Goal: Task Accomplishment & Management: Complete application form

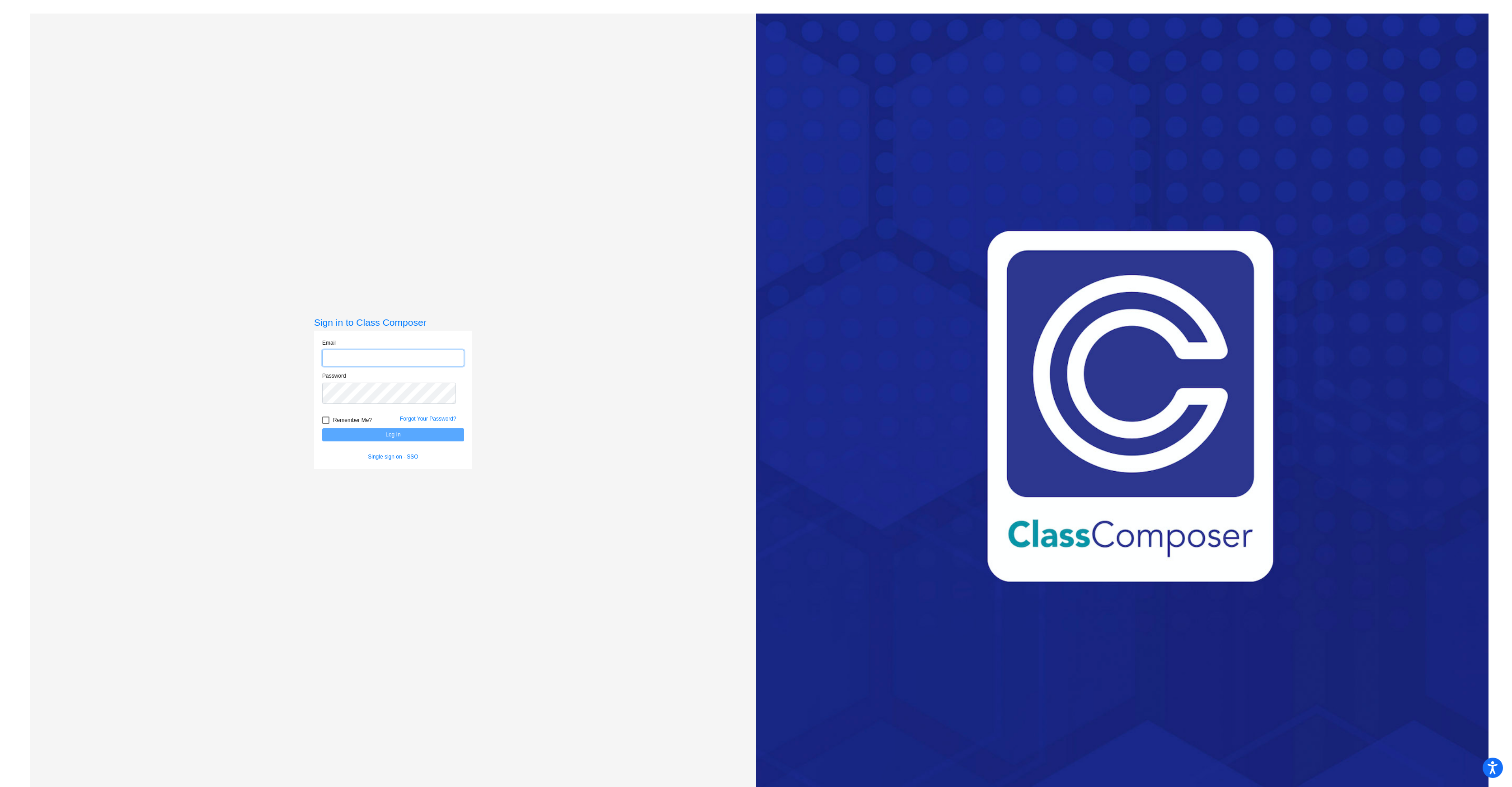
type input "[EMAIL_ADDRESS][DOMAIN_NAME]"
click at [363, 441] on button "Log In" at bounding box center [393, 435] width 142 height 13
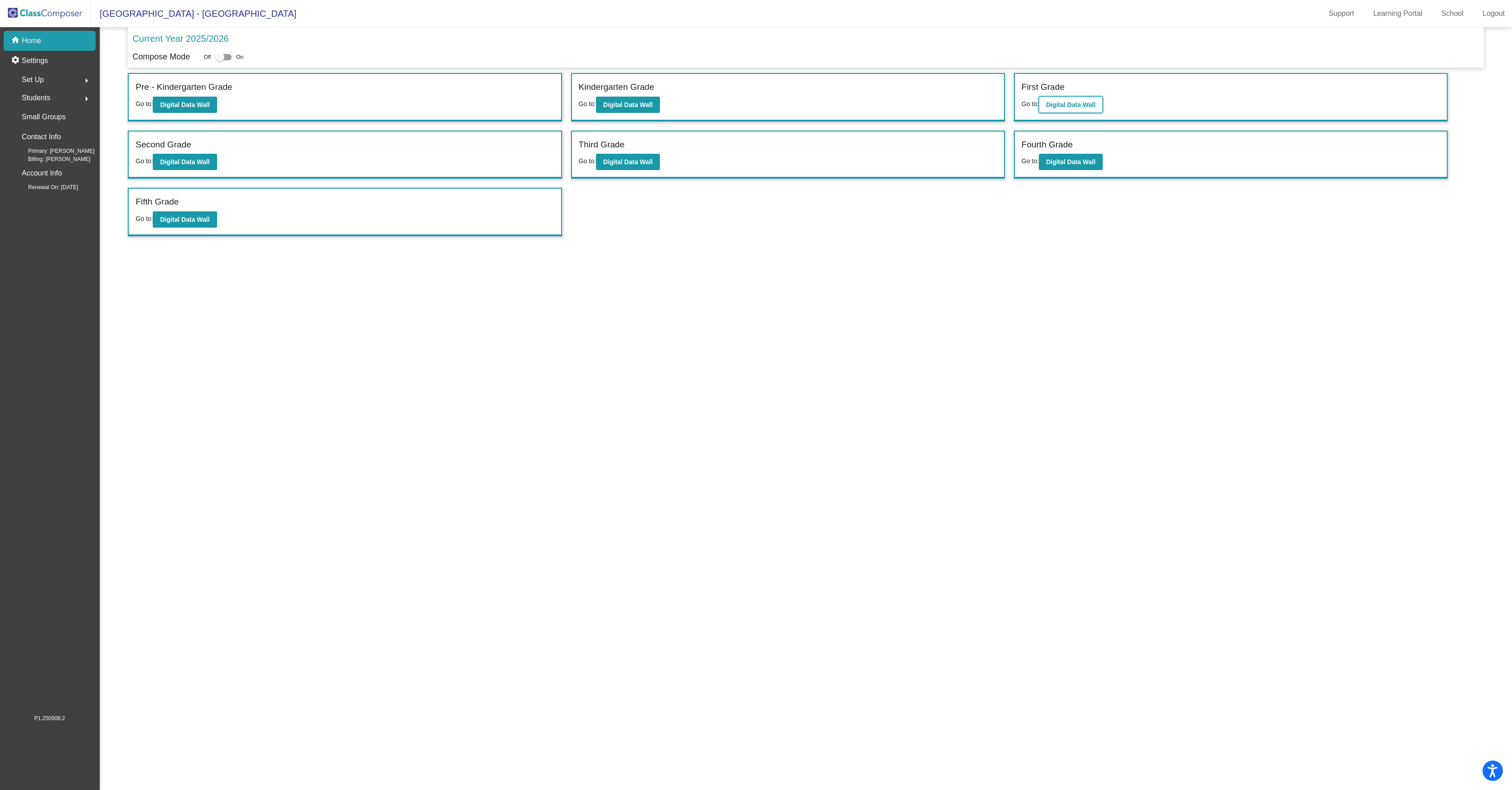
click at [1096, 108] on b "Digital Data Wall" at bounding box center [1071, 105] width 49 height 7
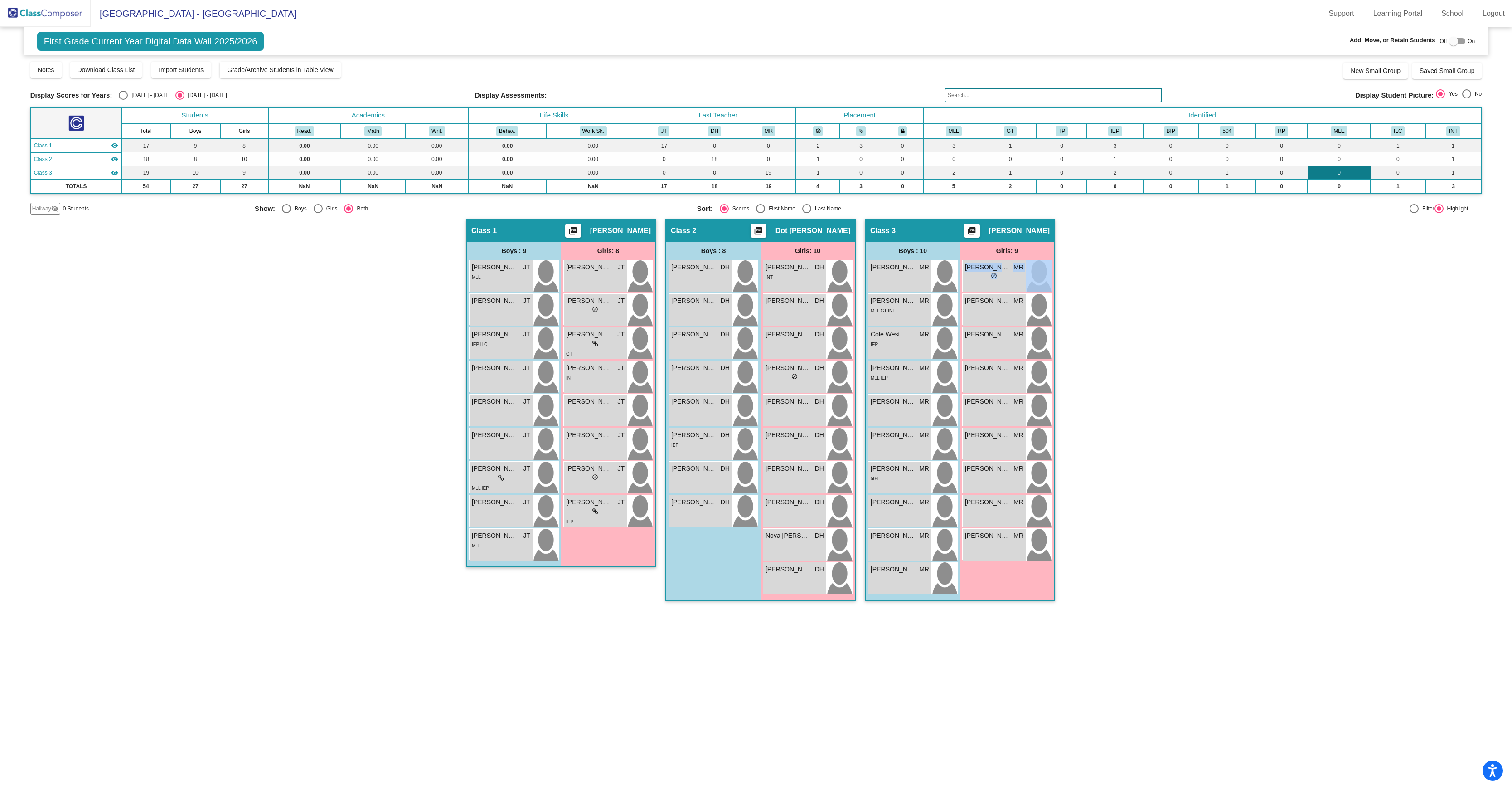
drag, startPoint x: 1216, startPoint y: 294, endPoint x: 1324, endPoint y: 180, distance: 157.0
click at [1238, 271] on div "Hallway - Hallway Class picture_as_pdf Add Student First Name Last Name Student…" at bounding box center [757, 415] width 1452 height 391
click at [1453, 44] on div at bounding box center [1453, 41] width 9 height 9
checkbox input "true"
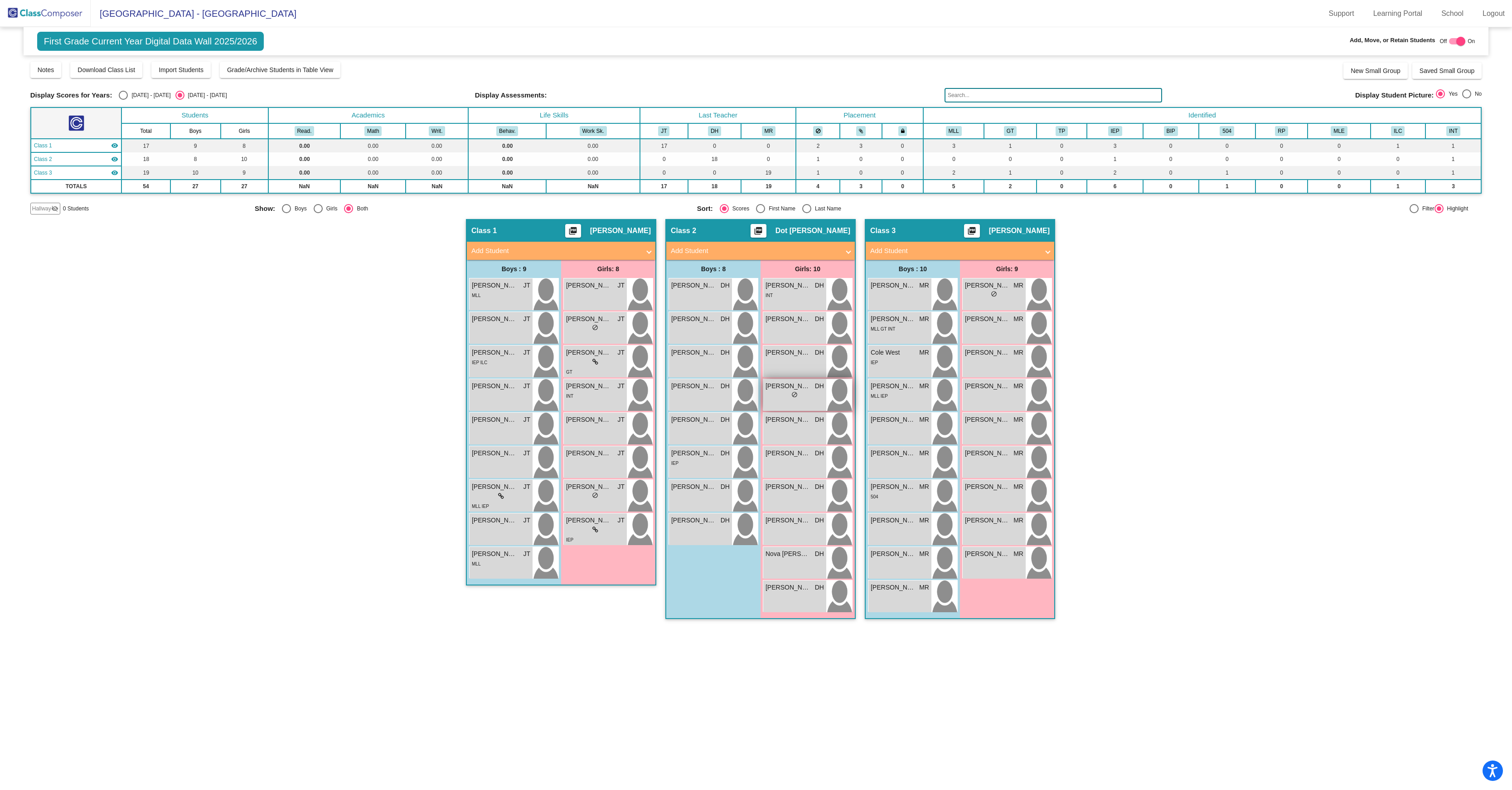
click at [803, 401] on div "lock do_not_disturb_alt" at bounding box center [794, 396] width 58 height 9
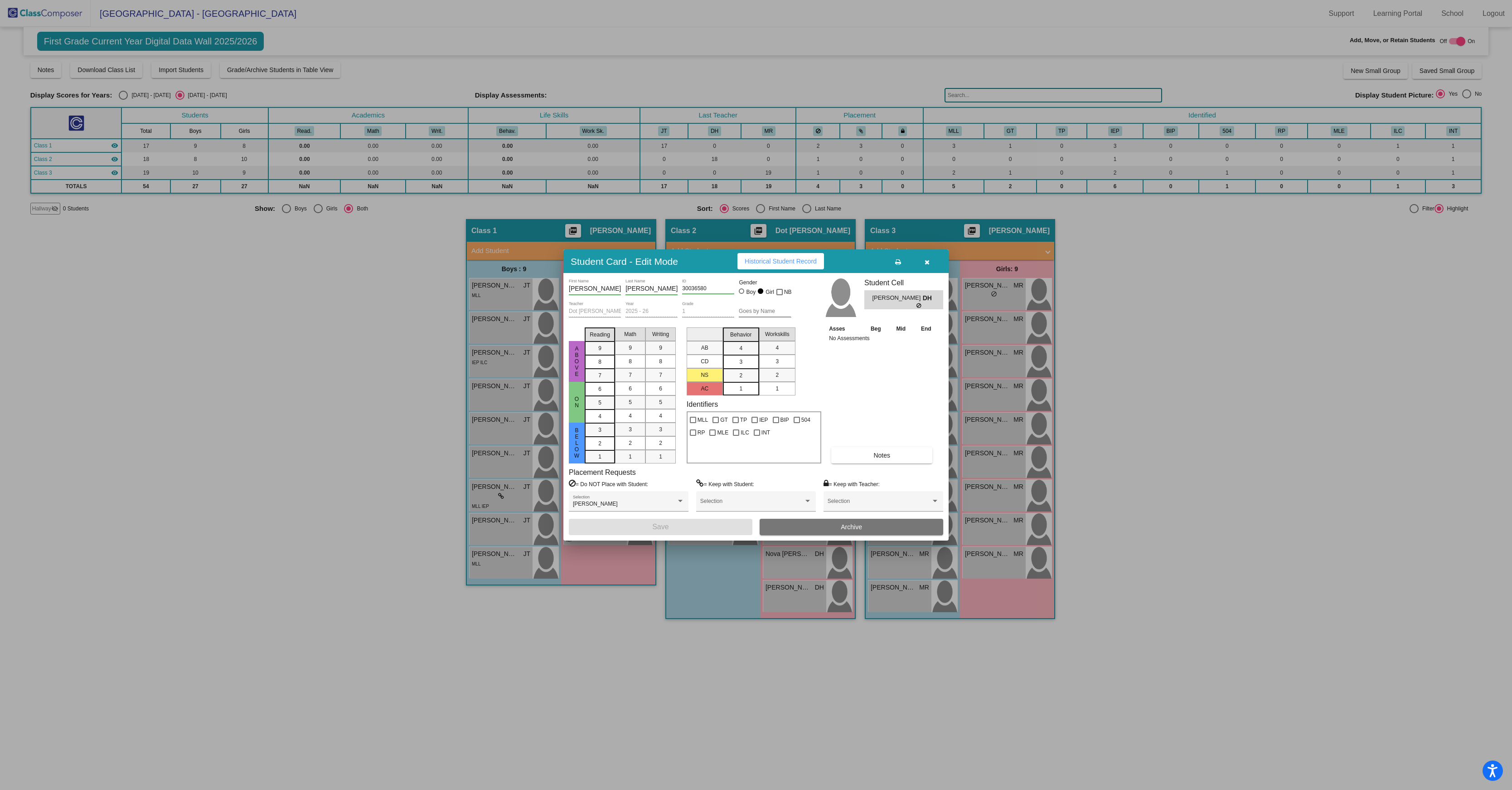
scroll to position [0, 1]
click at [758, 257] on span "Historical Student Record" at bounding box center [781, 261] width 72 height 7
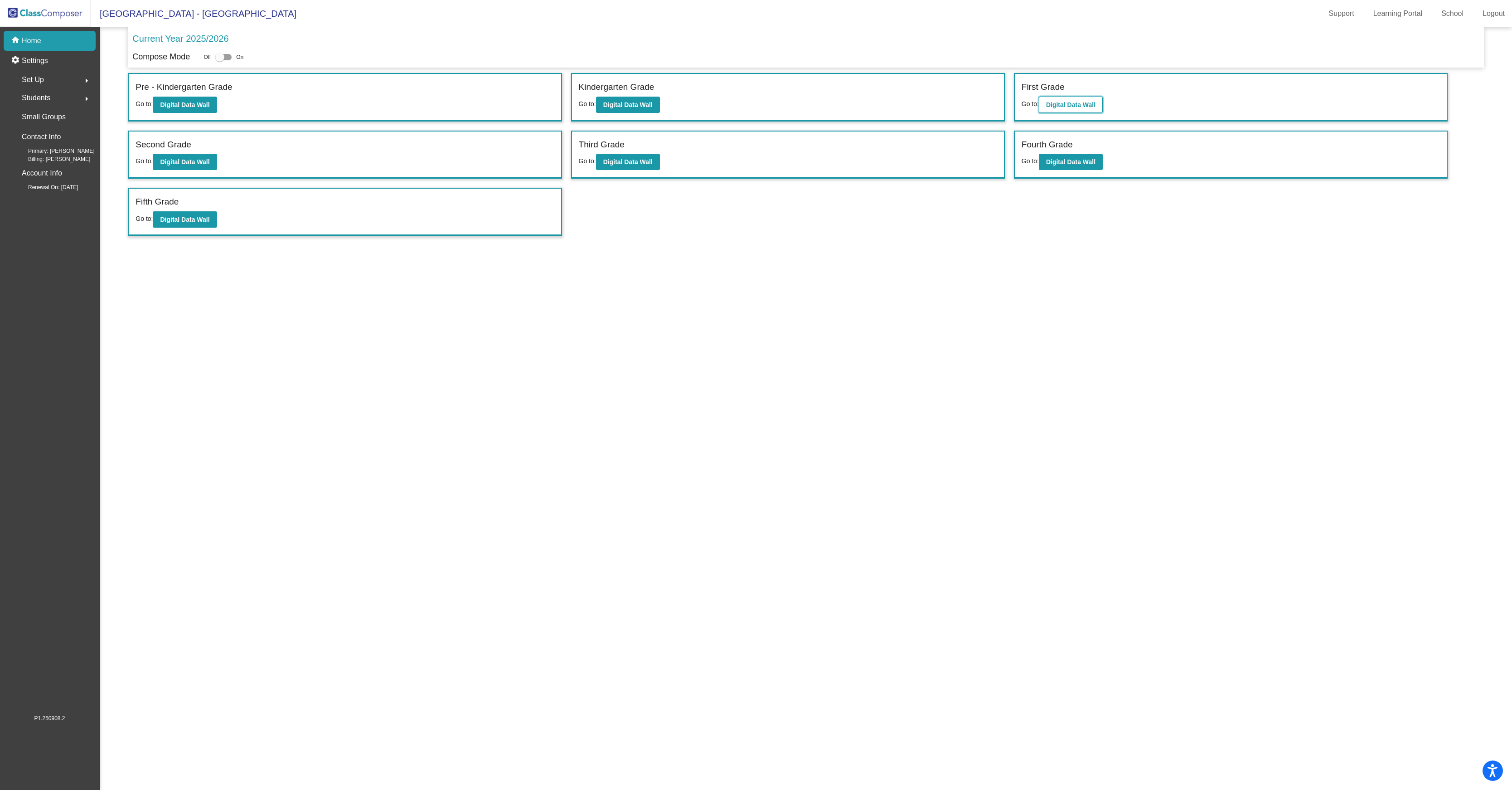
click at [1073, 108] on b "Digital Data Wall" at bounding box center [1071, 105] width 49 height 7
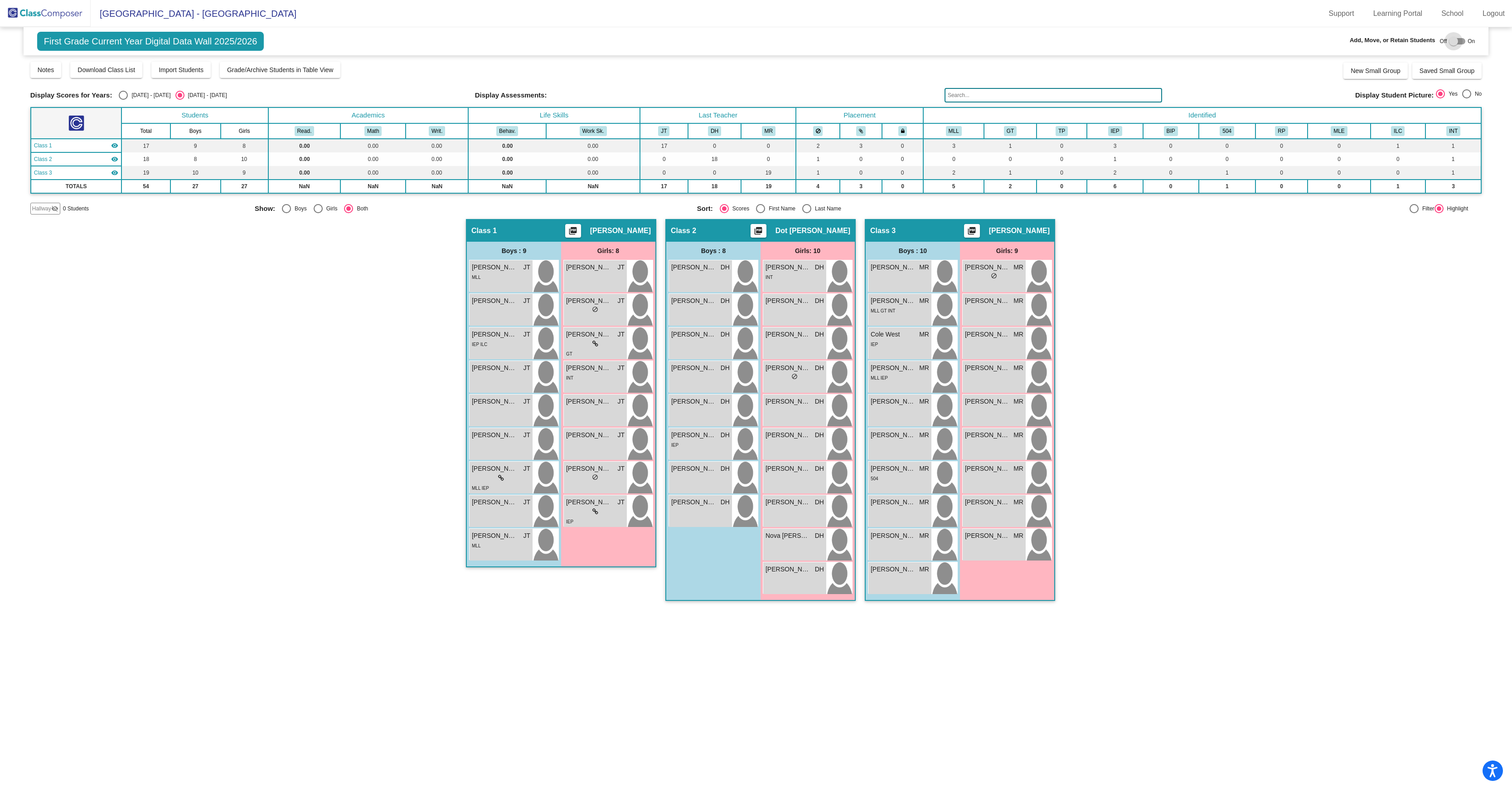
click at [1455, 42] on div at bounding box center [1457, 41] width 16 height 6
checkbox input "true"
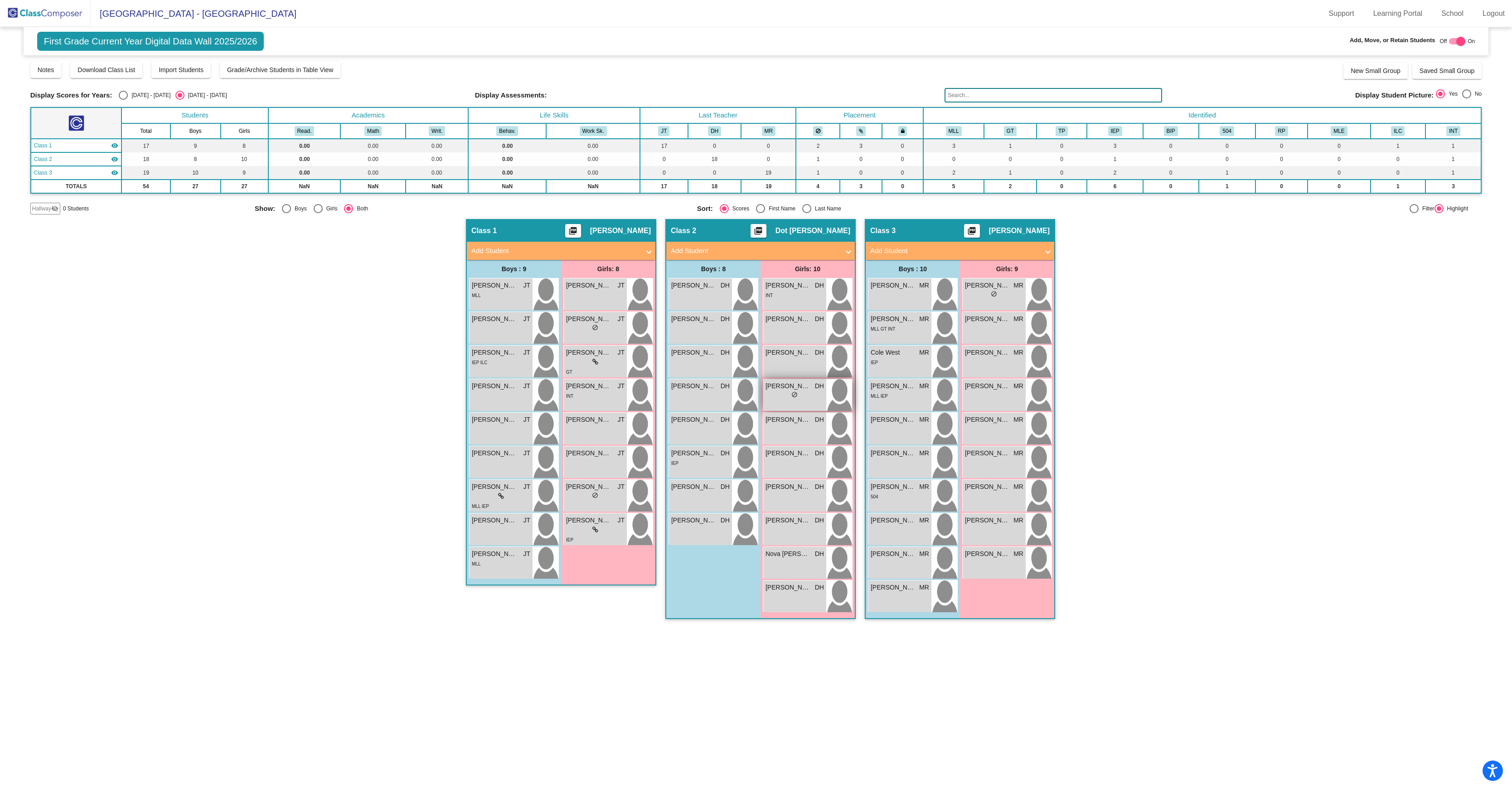
click at [796, 398] on span "do_not_disturb_alt" at bounding box center [794, 394] width 6 height 6
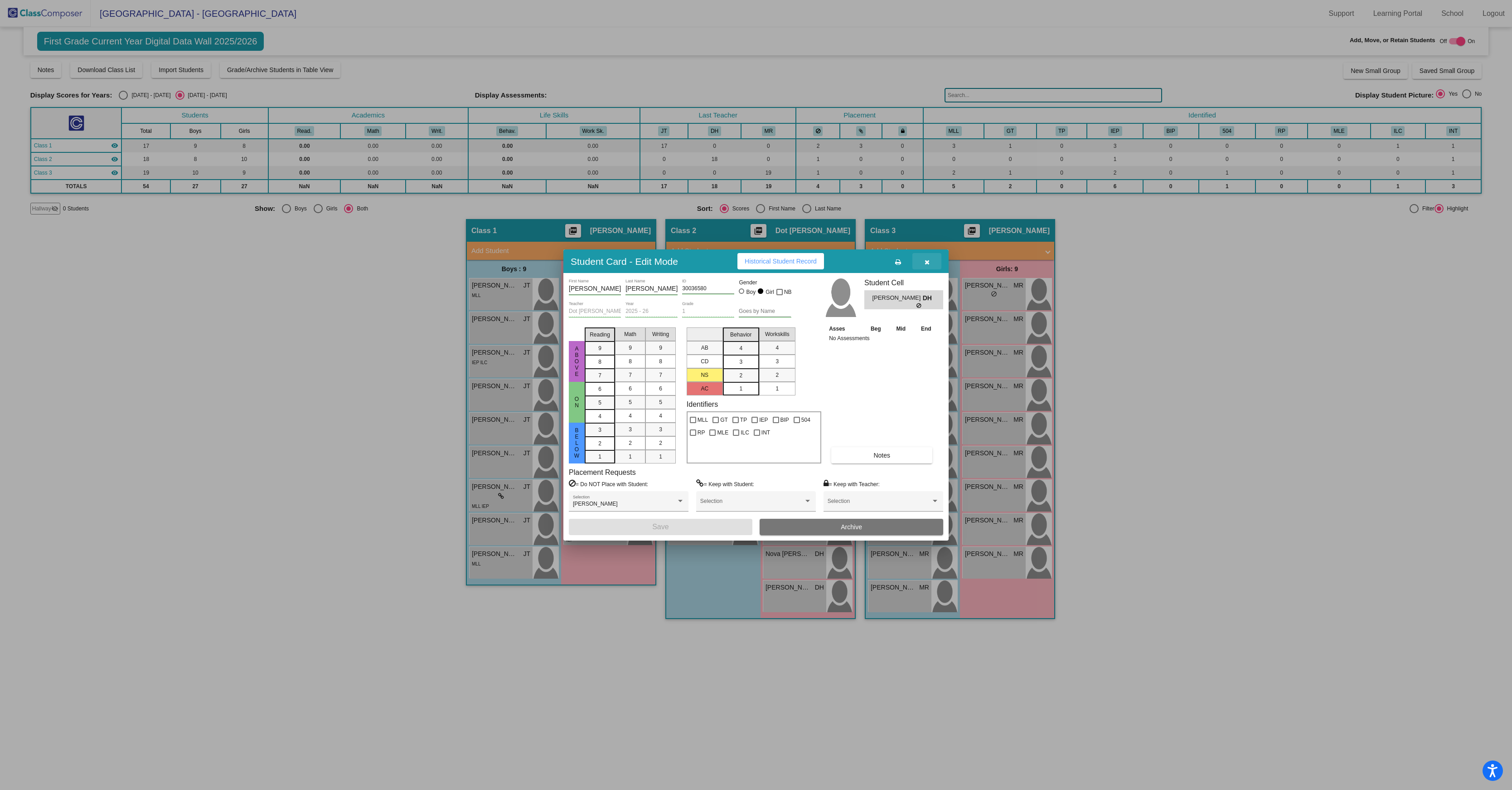
click at [927, 259] on icon "button" at bounding box center [927, 262] width 5 height 6
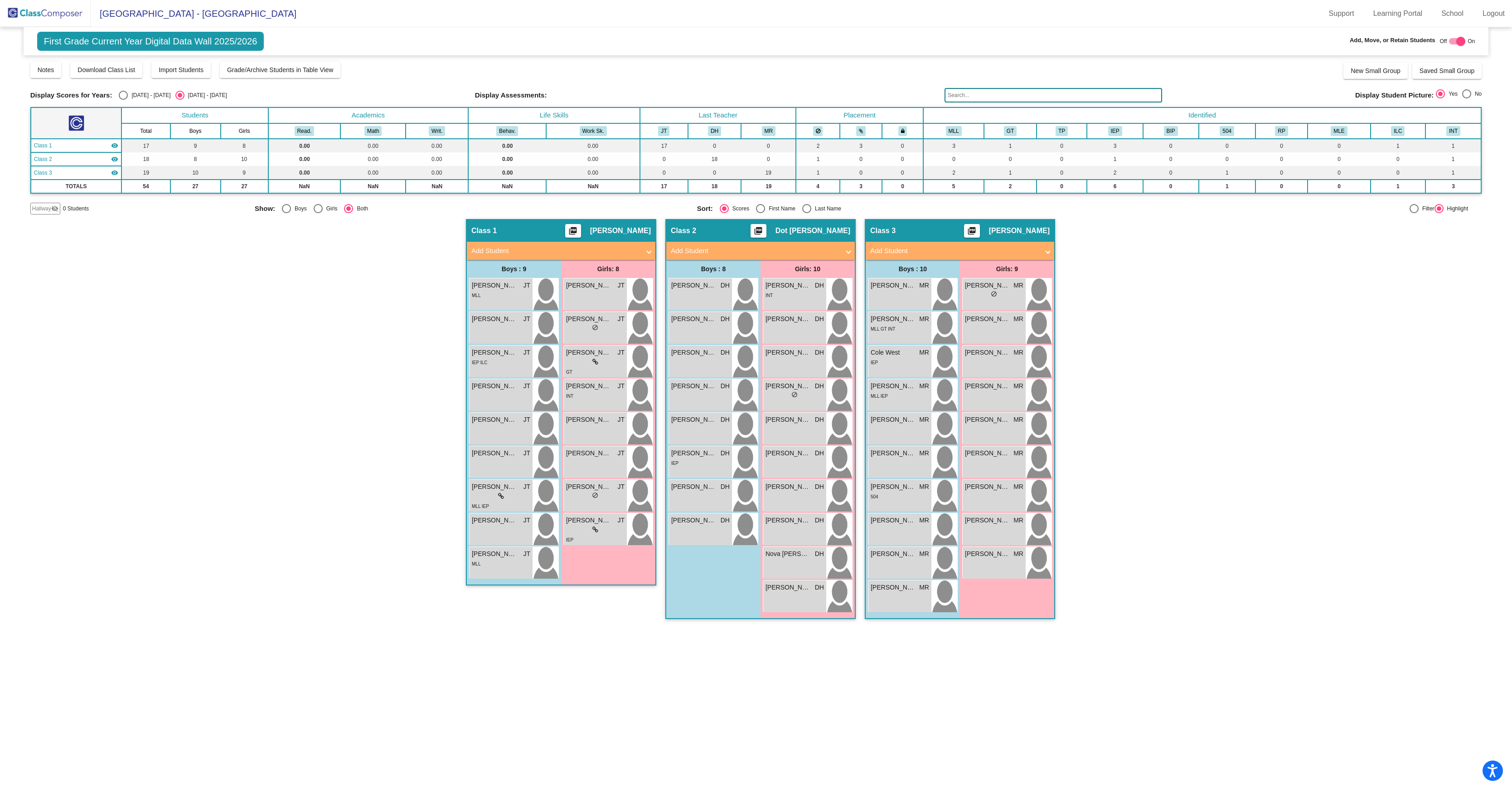
click at [45, 213] on span "Hallway" at bounding box center [42, 209] width 19 height 8
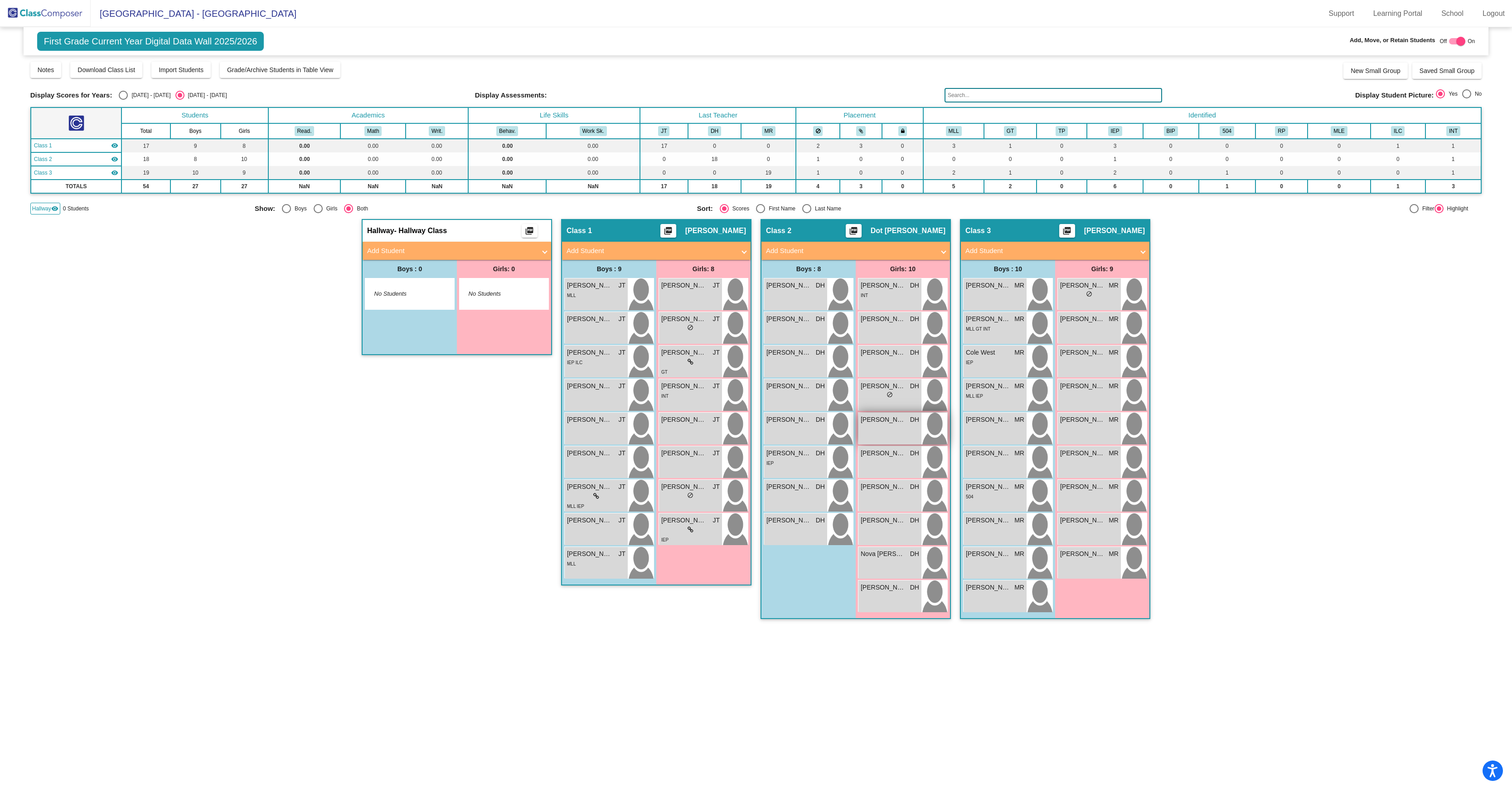
click at [894, 444] on div "Lyla Swanson DH lock do_not_disturb_alt" at bounding box center [890, 429] width 63 height 32
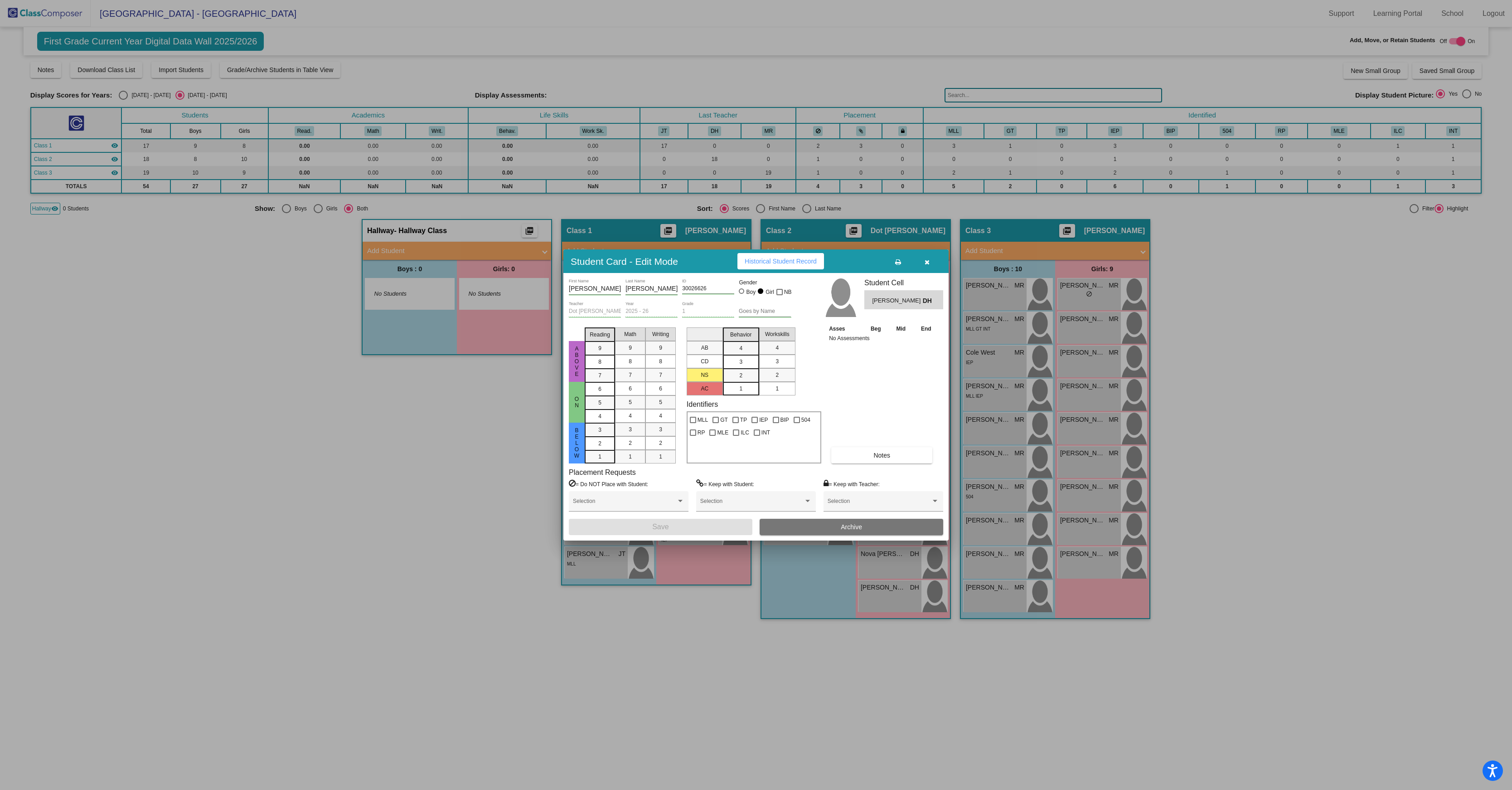
click at [927, 259] on icon "button" at bounding box center [927, 262] width 5 height 6
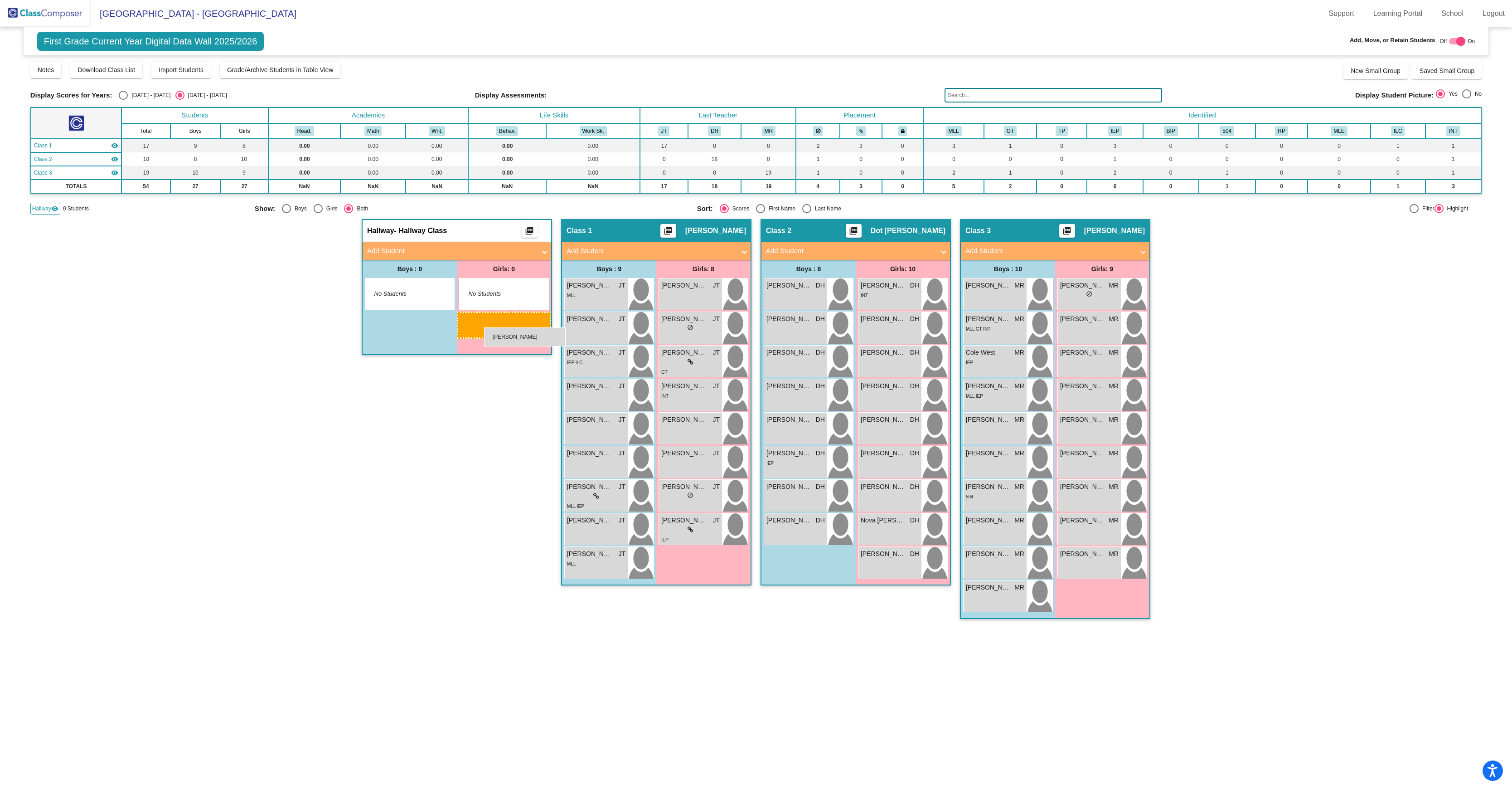
drag, startPoint x: 897, startPoint y: 431, endPoint x: 484, endPoint y: 328, distance: 425.7
click at [496, 300] on div "lock do_not_disturb_alt" at bounding box center [491, 295] width 58 height 9
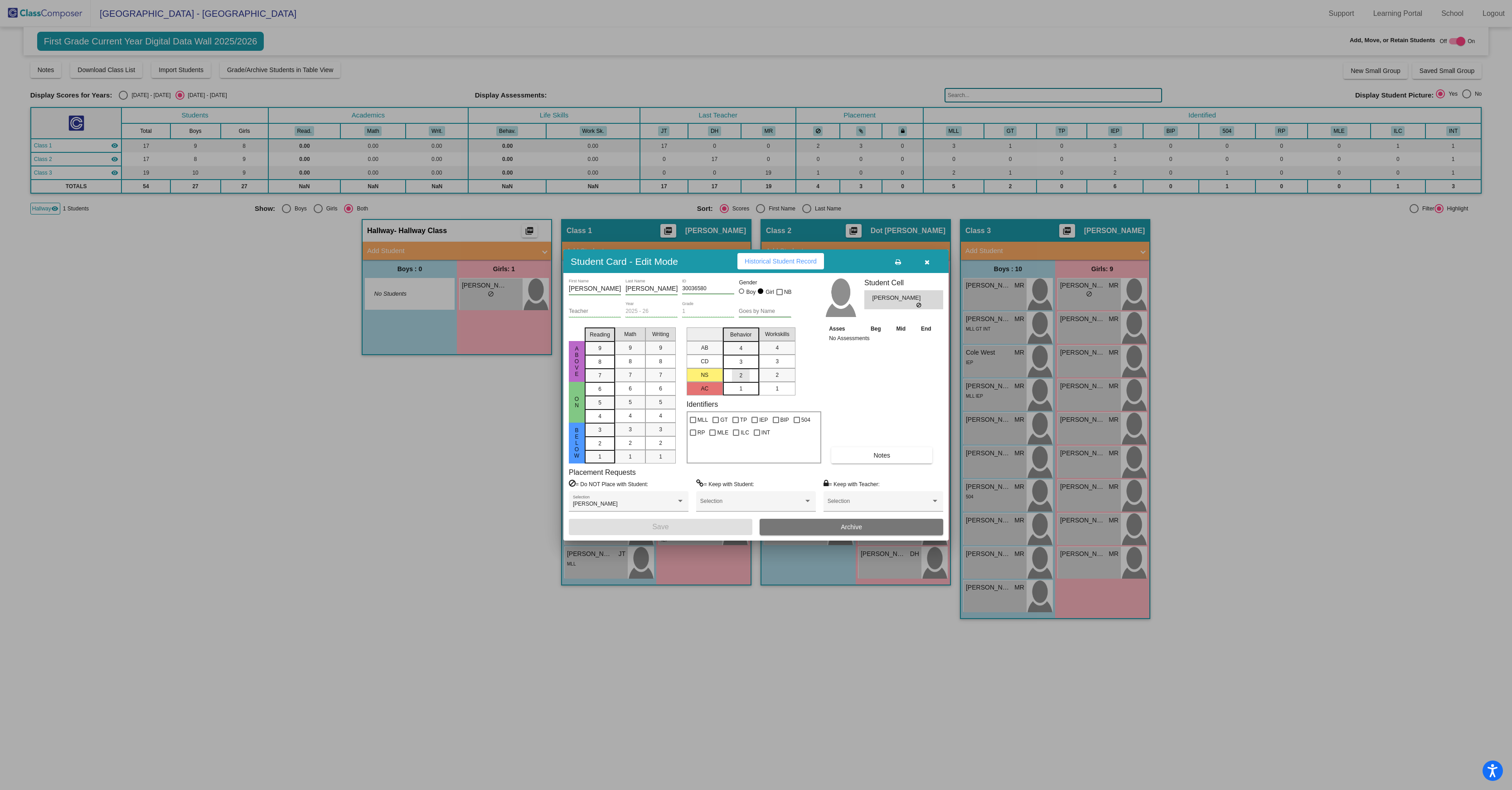
click at [755, 368] on mat-list-option "2" at bounding box center [741, 375] width 37 height 14
click at [855, 371] on div "Asses Beg Mid End No Assessments Notes" at bounding box center [883, 394] width 112 height 140
click at [734, 371] on div "2" at bounding box center [741, 375] width 18 height 14
click at [708, 373] on mat-selection-list "AB CD NS AC" at bounding box center [705, 360] width 37 height 72
click at [927, 259] on icon "button" at bounding box center [927, 262] width 5 height 6
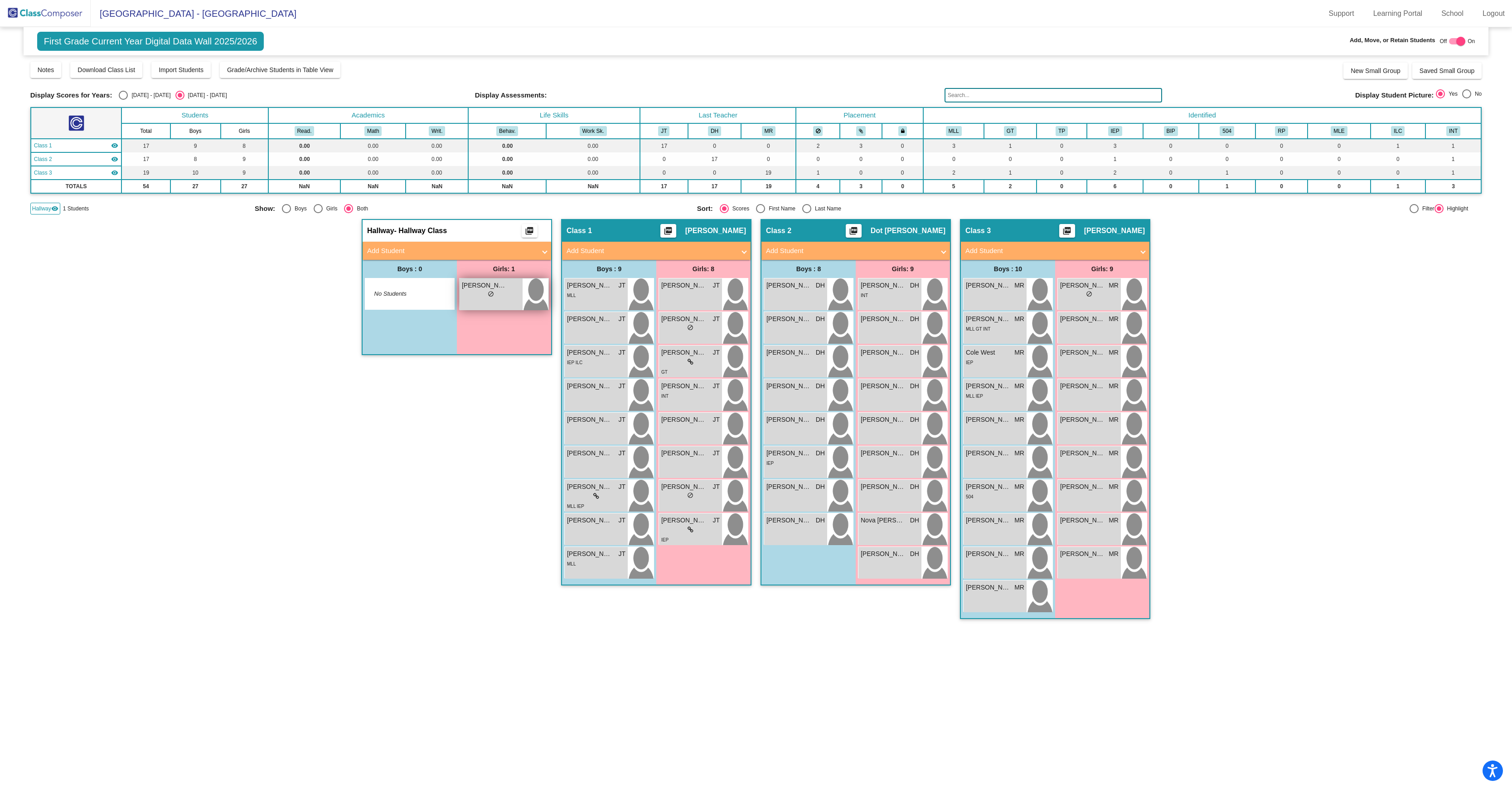
click at [493, 290] on span "[PERSON_NAME]" at bounding box center [485, 286] width 45 height 9
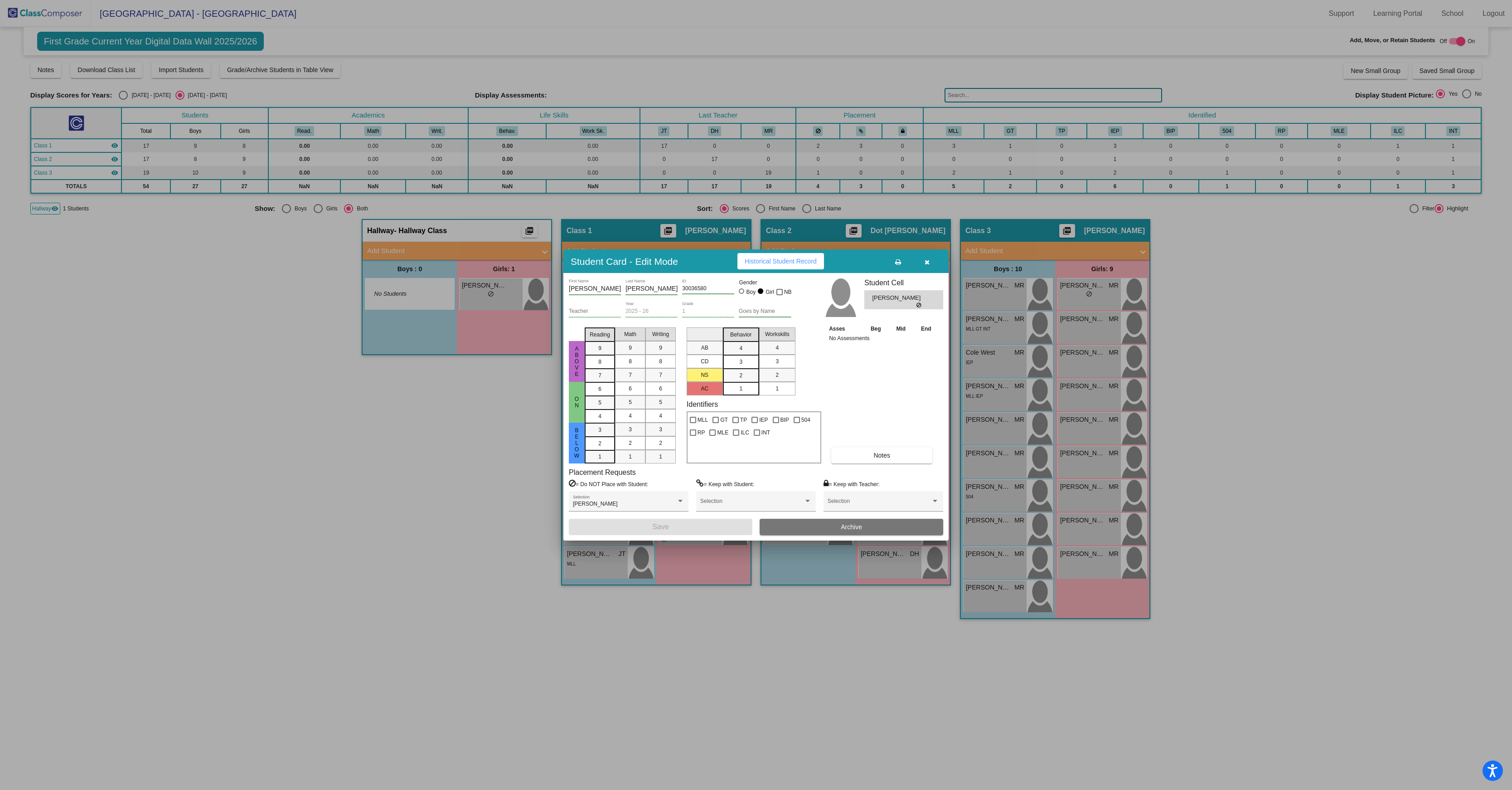
click at [815, 535] on button "Archive" at bounding box center [851, 527] width 184 height 16
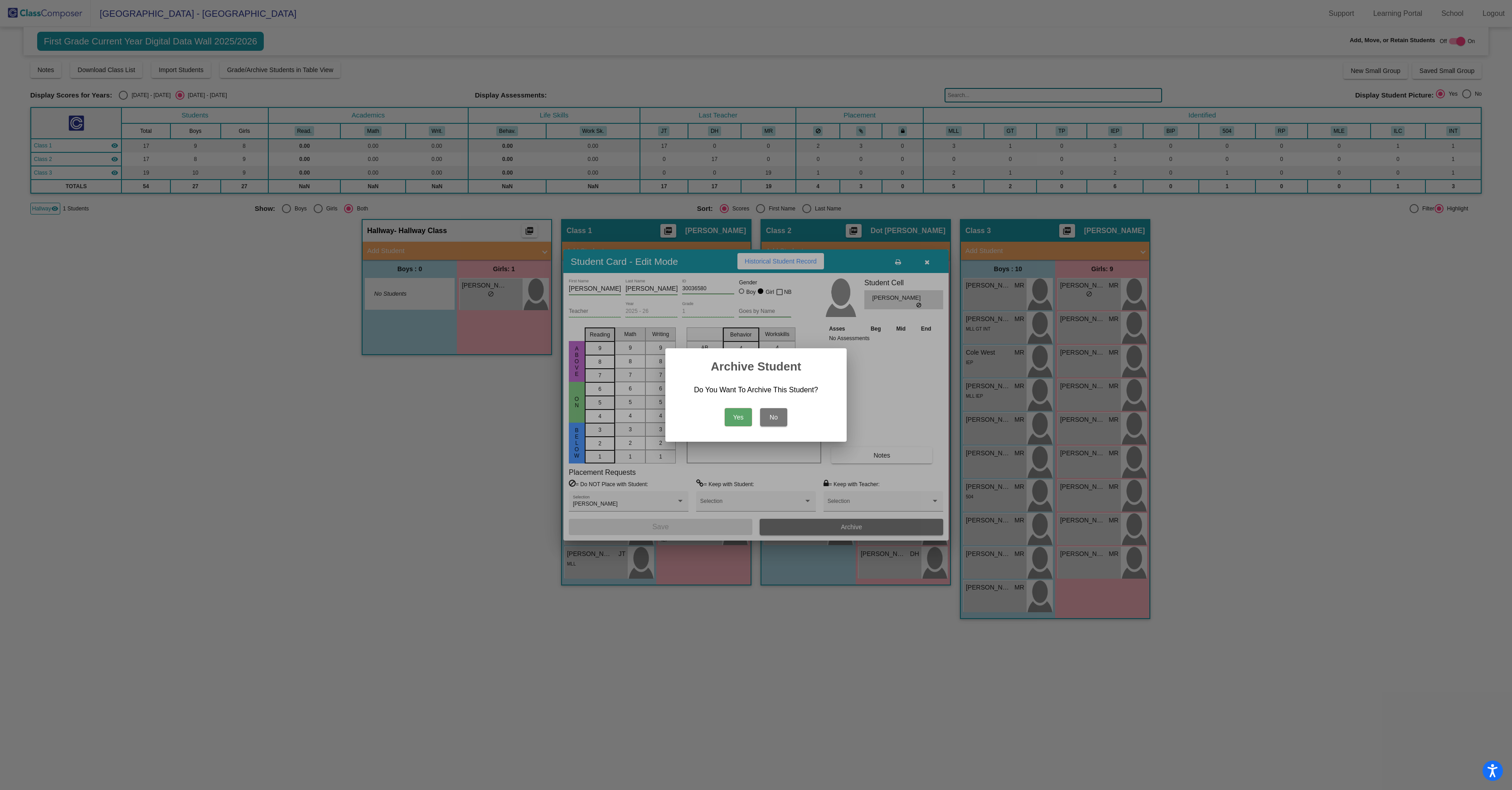
click at [740, 417] on button "Yes" at bounding box center [738, 417] width 27 height 18
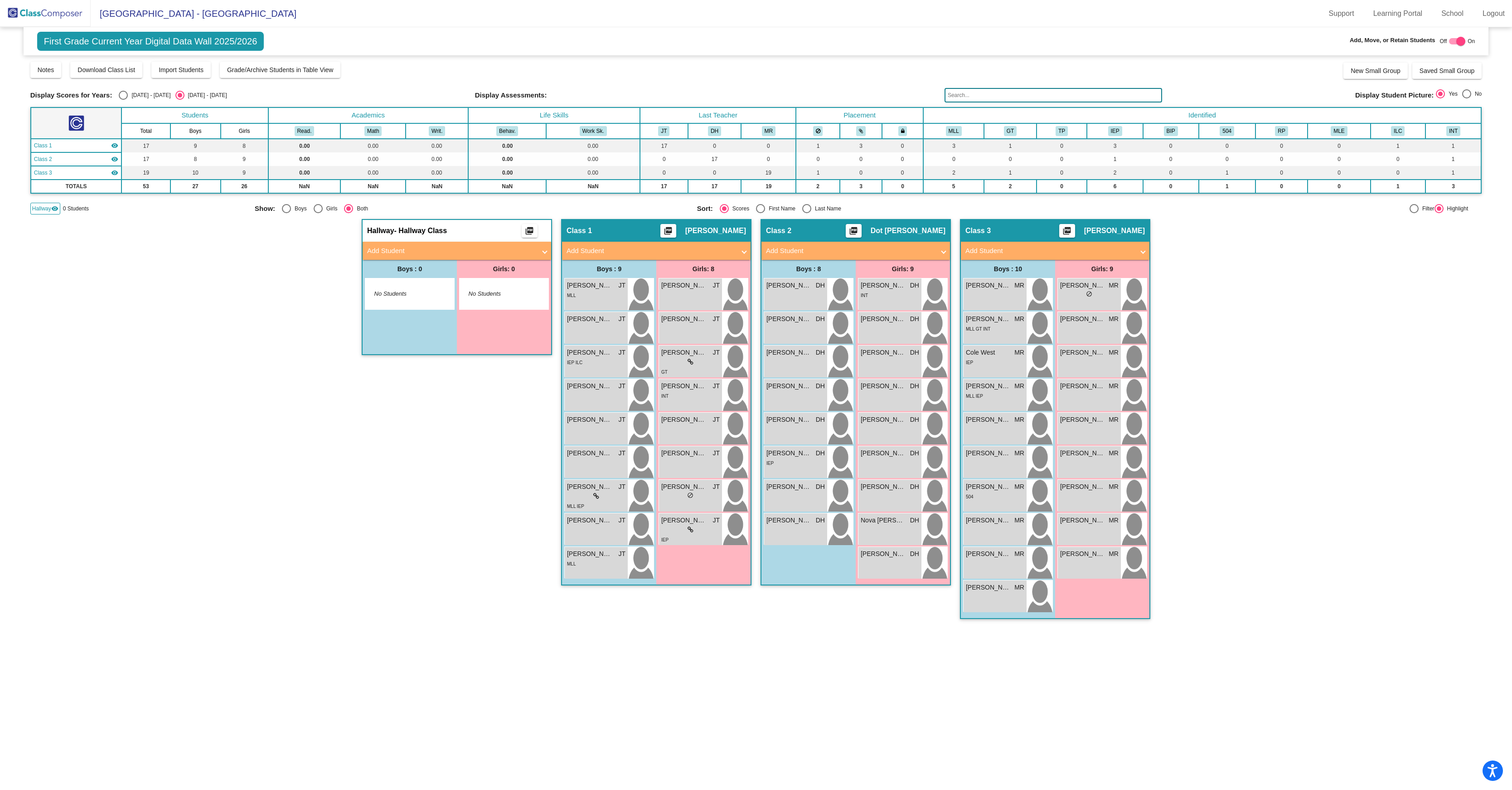
click at [47, 15] on img at bounding box center [45, 13] width 91 height 27
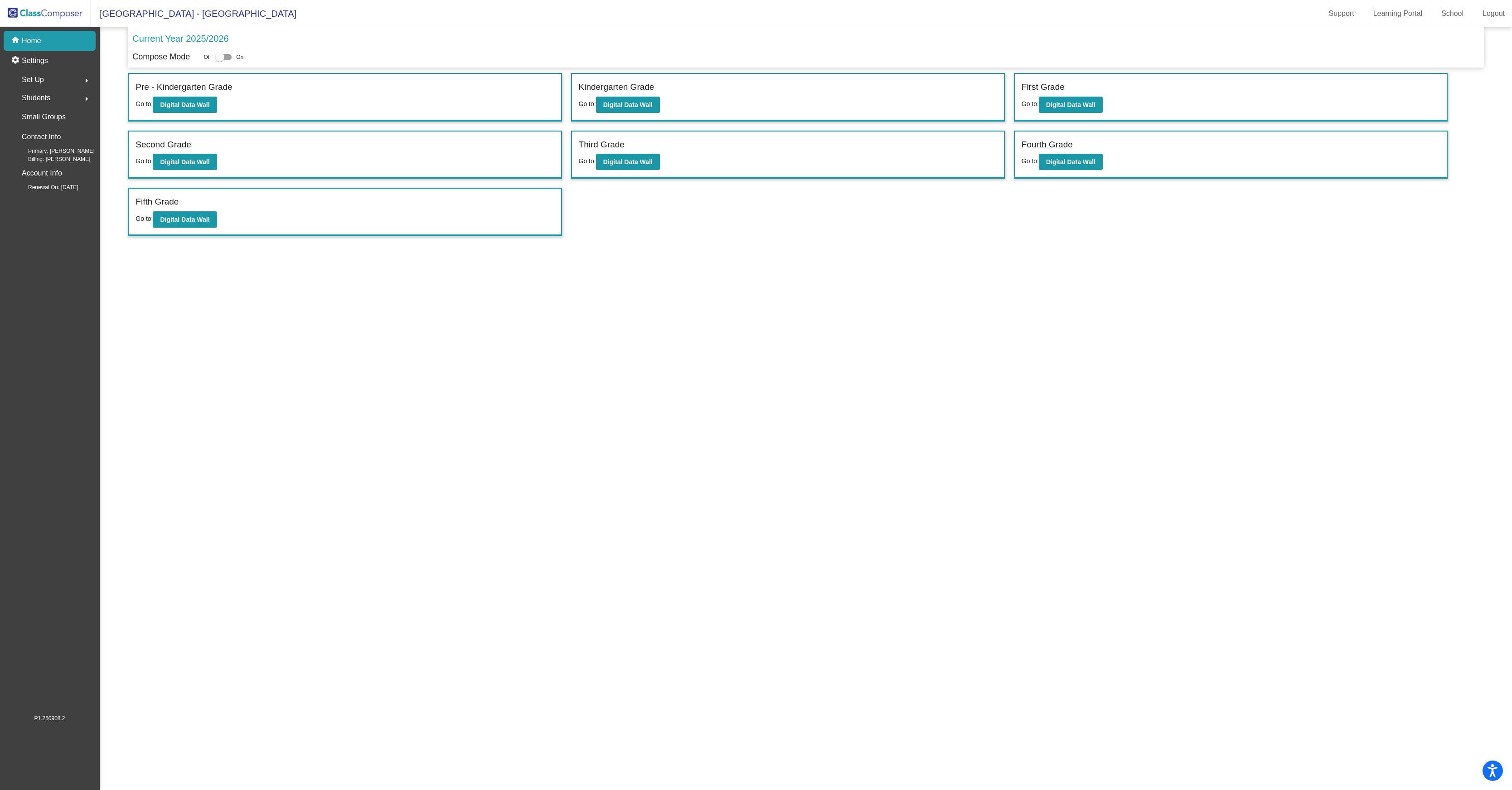
click at [45, 94] on span "Students" at bounding box center [36, 98] width 29 height 13
click at [54, 158] on p "Archived Students" at bounding box center [50, 157] width 55 height 11
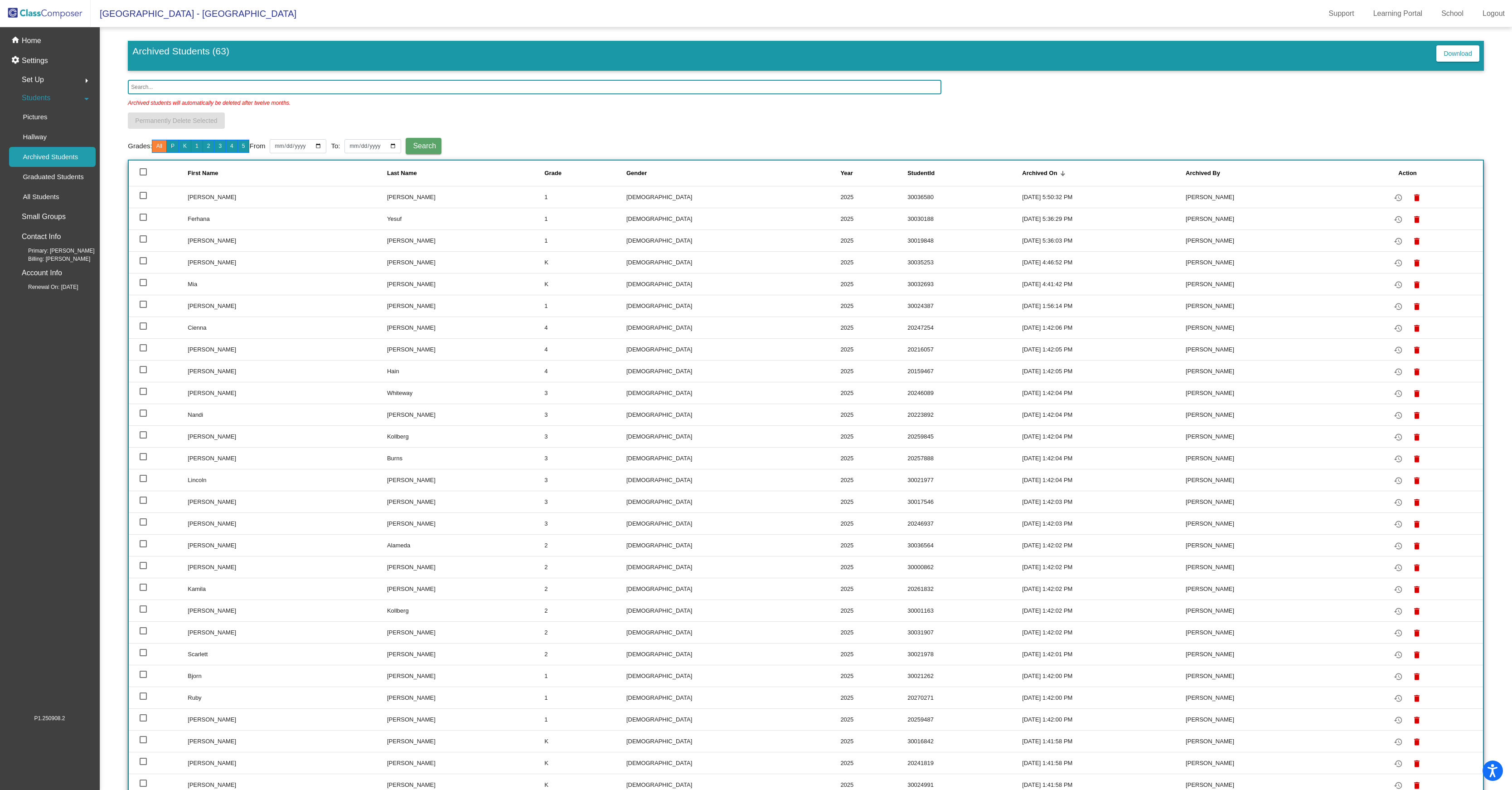
click at [459, 208] on td "[PERSON_NAME]" at bounding box center [465, 197] width 157 height 22
click at [141, 199] on div at bounding box center [143, 196] width 7 height 7
click at [143, 200] on input "select row 2" at bounding box center [143, 199] width 1 height 1
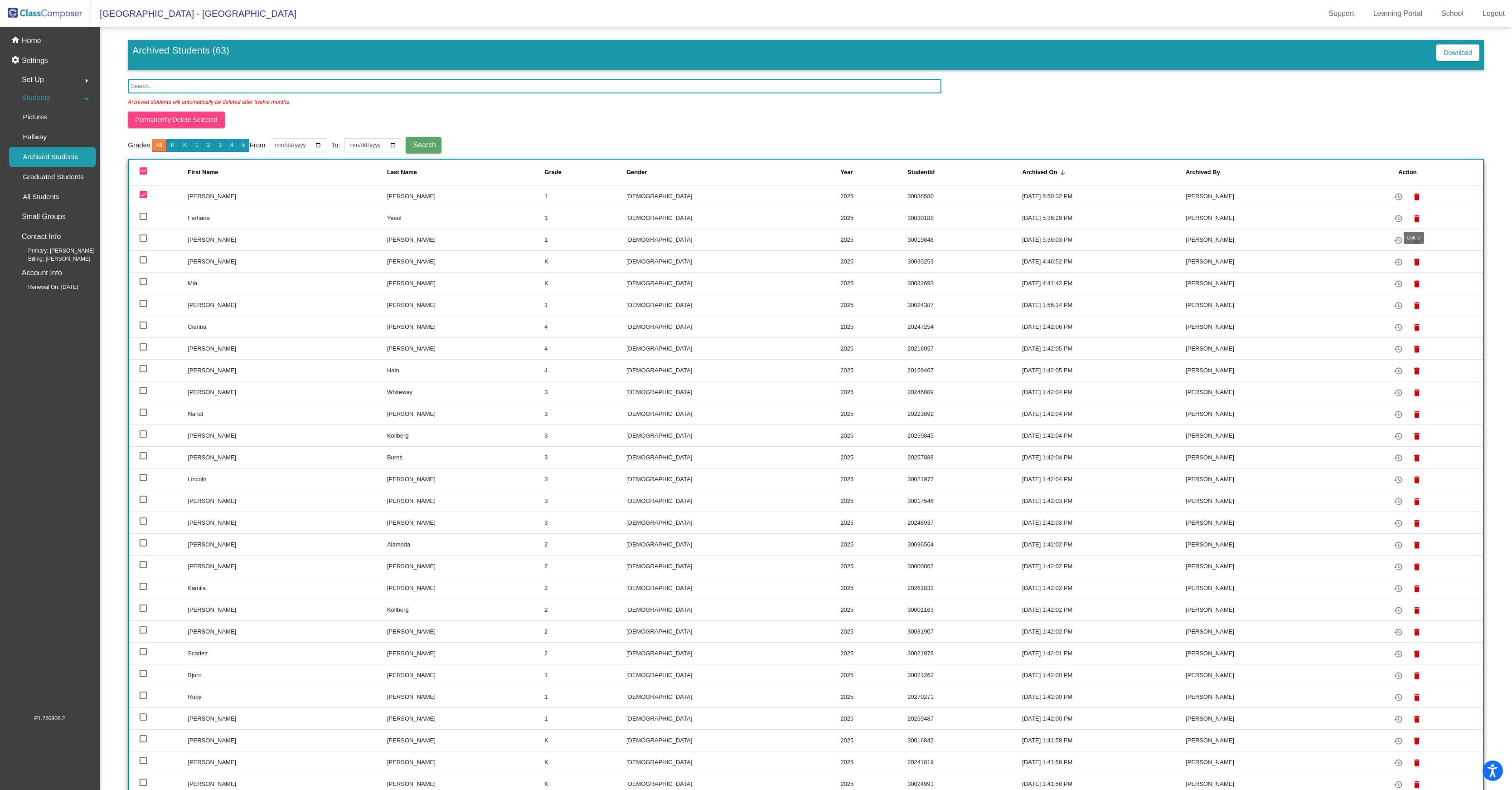
click at [1418, 202] on mat-icon "delete" at bounding box center [1417, 197] width 11 height 11
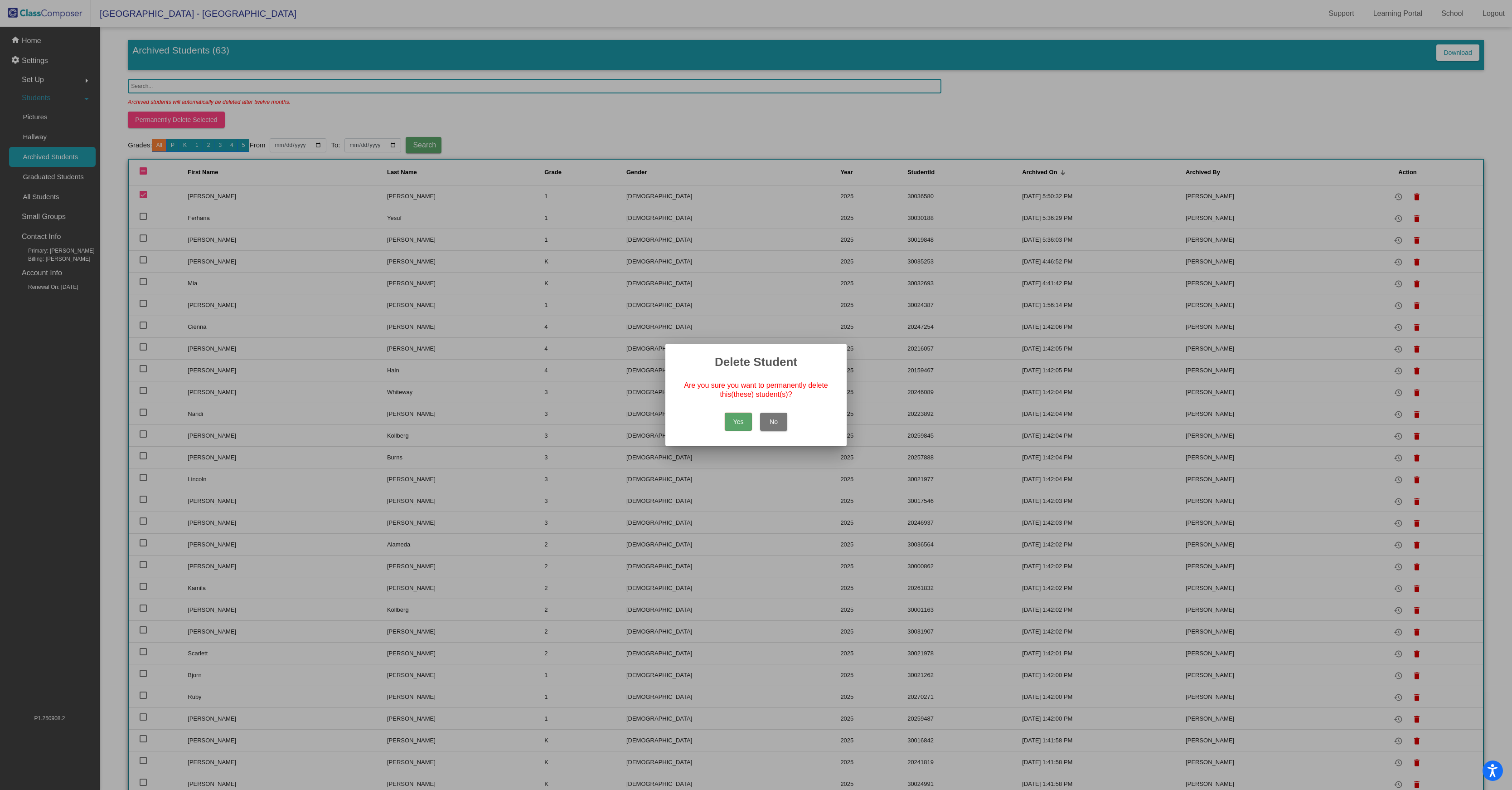
click at [778, 423] on button "No" at bounding box center [774, 422] width 27 height 18
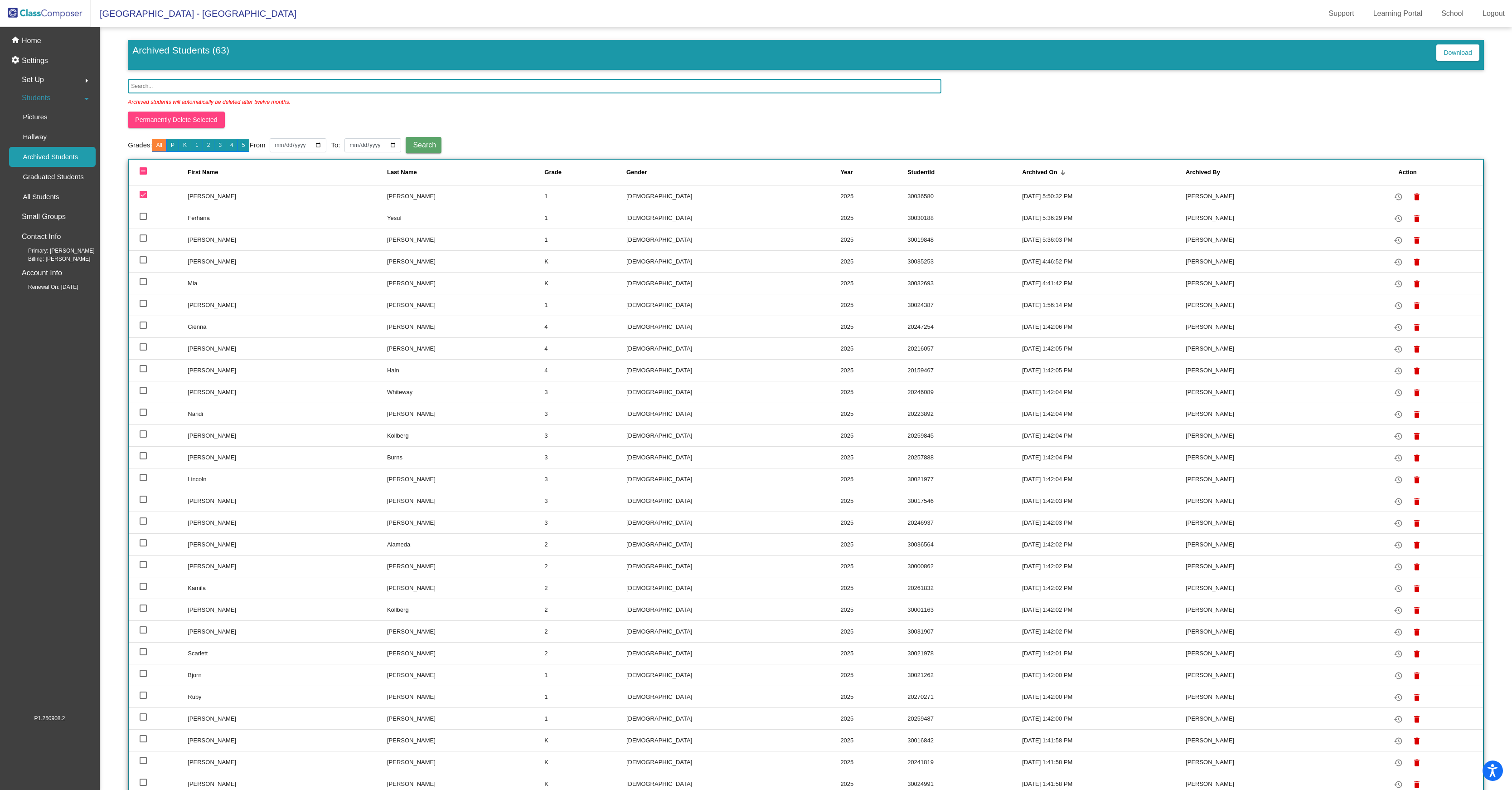
click at [283, 207] on td "[PERSON_NAME]" at bounding box center [287, 196] width 200 height 22
click at [145, 198] on div at bounding box center [143, 194] width 7 height 7
click at [143, 199] on input "deselect row 2" at bounding box center [143, 198] width 1 height 1
click at [194, 207] on td "[PERSON_NAME]" at bounding box center [287, 196] width 200 height 22
click at [146, 198] on div at bounding box center [143, 194] width 7 height 7
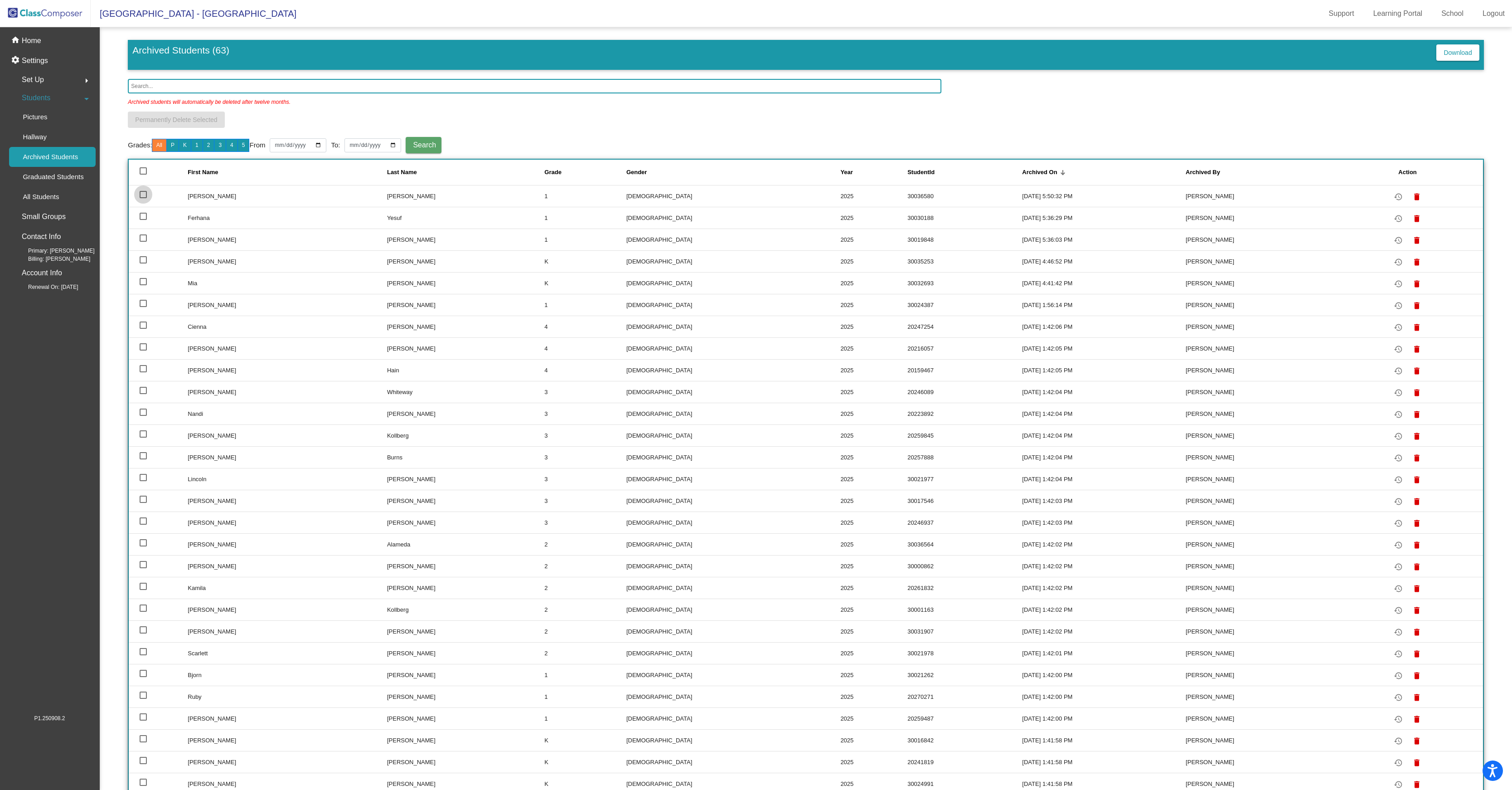
click at [143, 199] on input "select row 2" at bounding box center [143, 198] width 1 height 1
click at [146, 198] on div at bounding box center [143, 194] width 7 height 7
click at [143, 199] on input "deselect row 2" at bounding box center [143, 198] width 1 height 1
checkbox input "false"
click at [1420, 202] on mat-icon "delete" at bounding box center [1417, 197] width 11 height 11
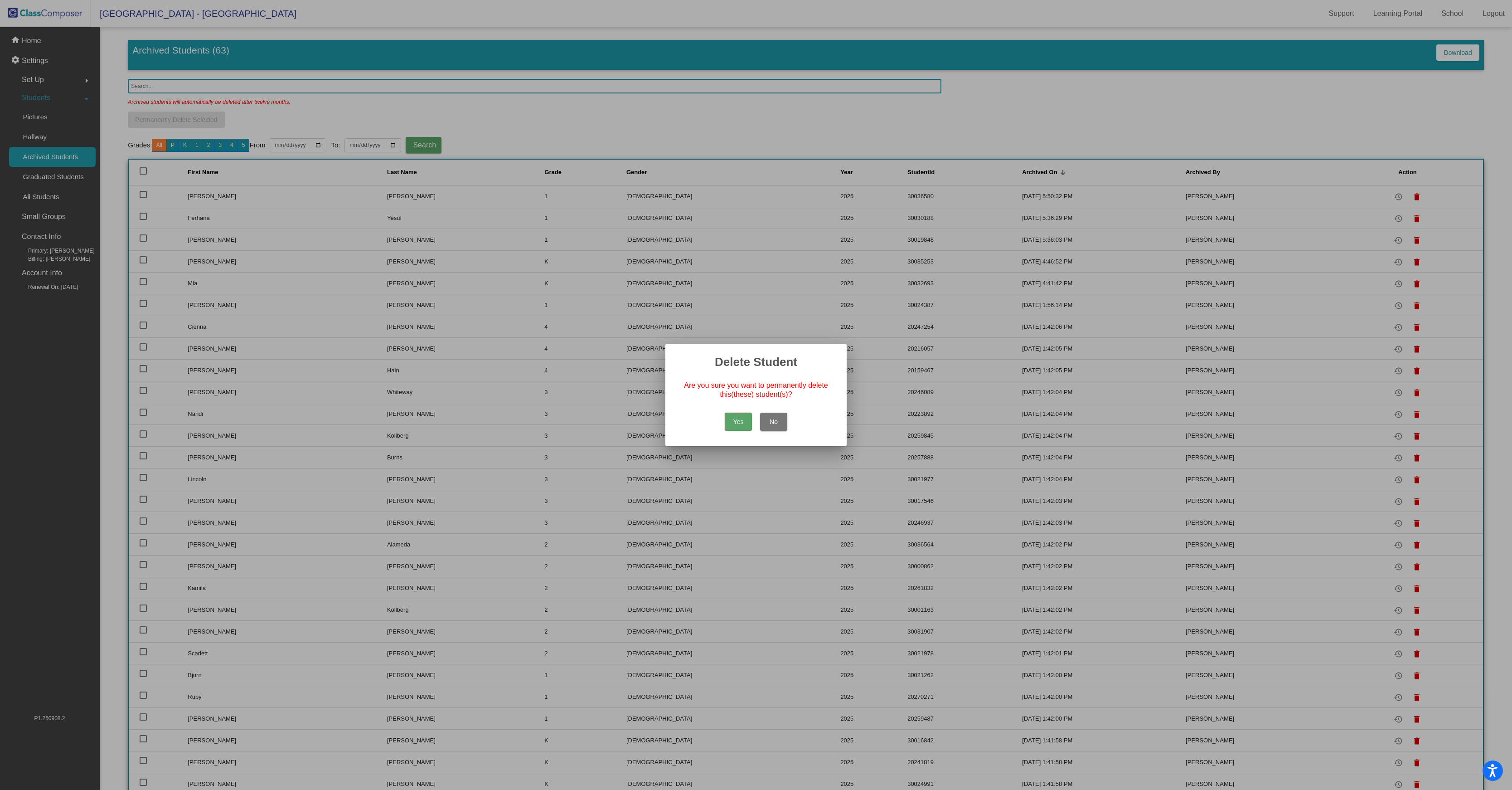
click at [732, 418] on button "Yes" at bounding box center [738, 422] width 27 height 18
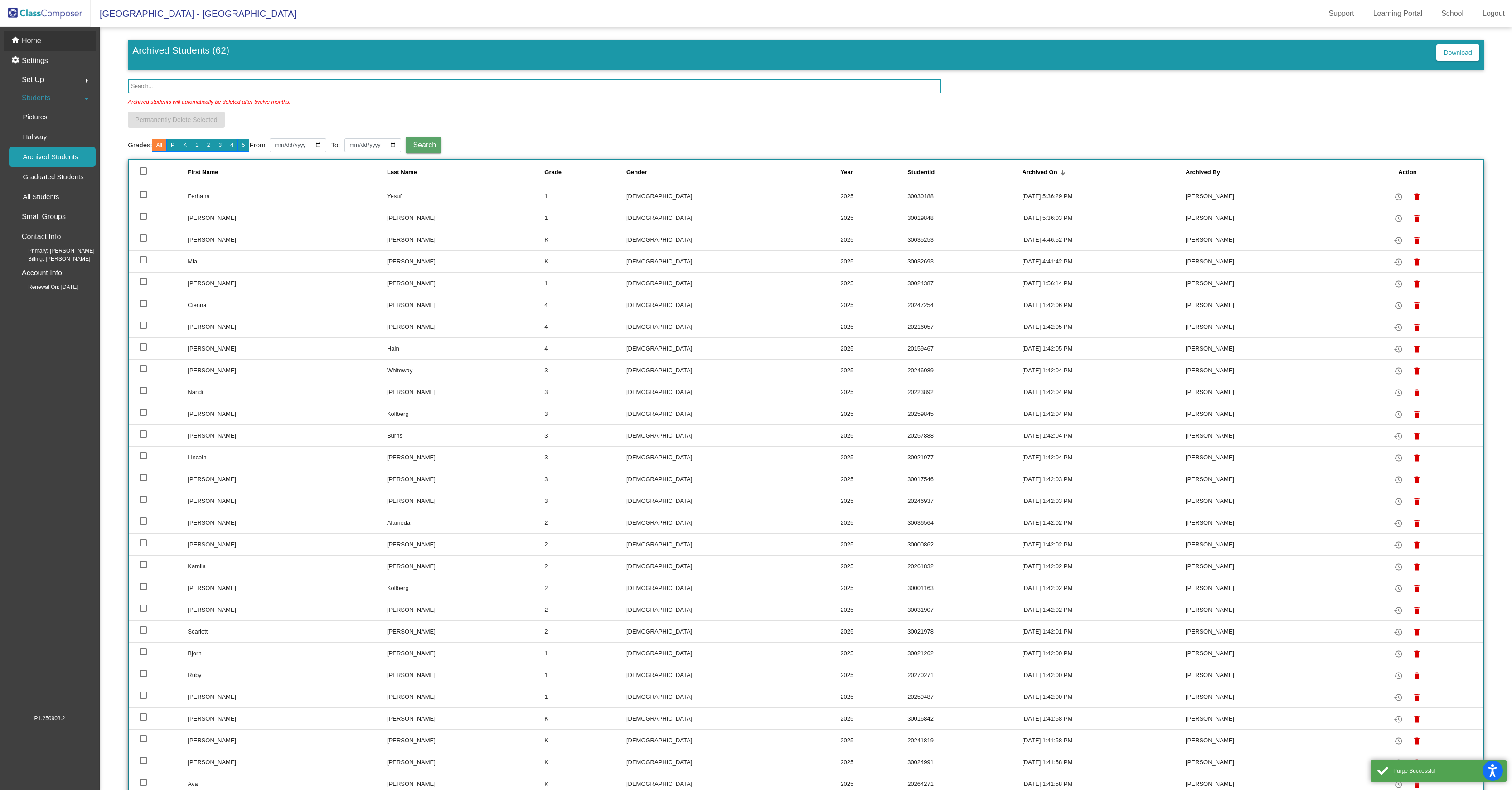
click at [37, 42] on p "Home" at bounding box center [31, 41] width 19 height 11
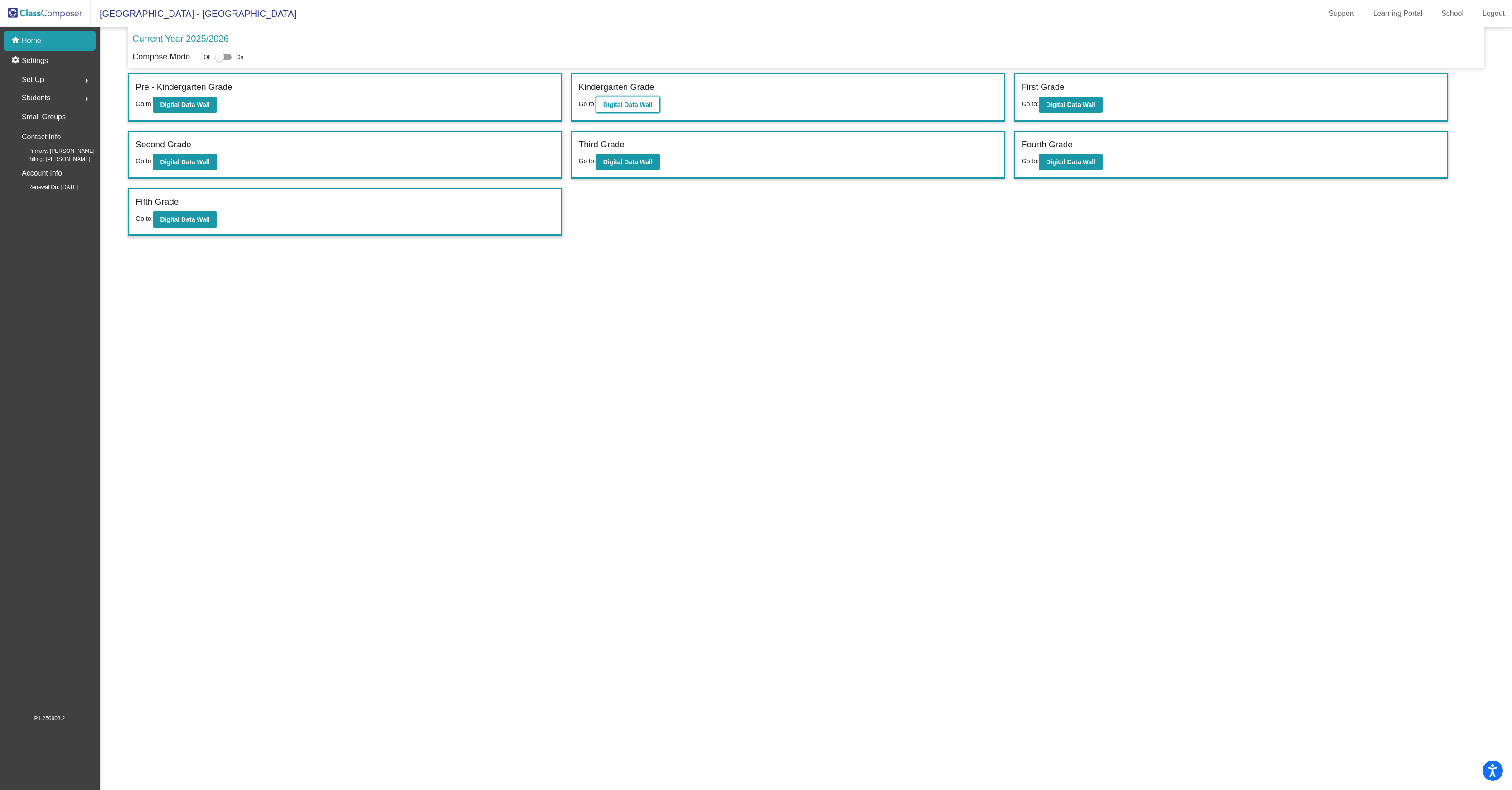
click at [653, 108] on b "Digital Data Wall" at bounding box center [628, 105] width 49 height 7
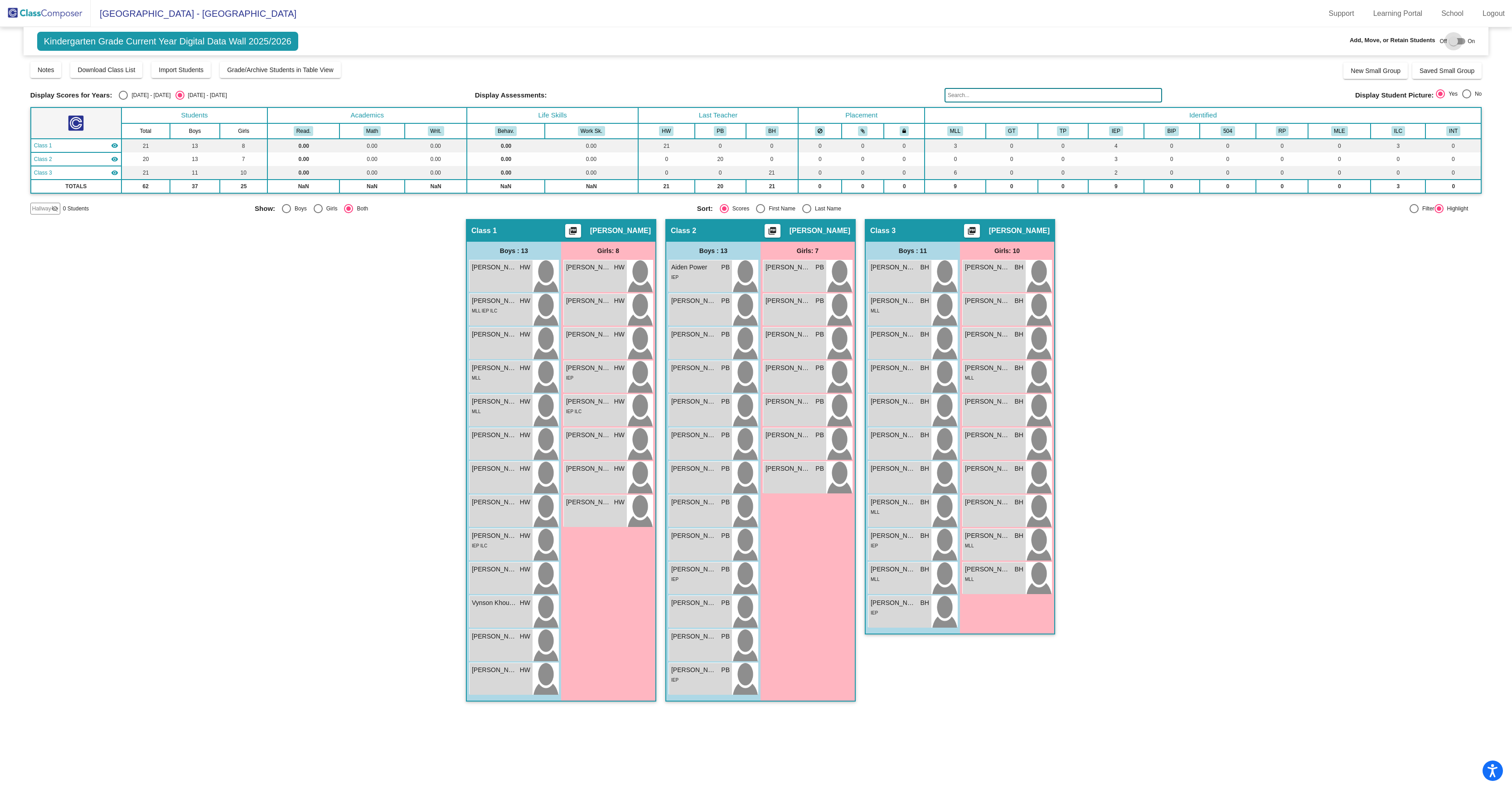
click at [1455, 44] on div at bounding box center [1457, 41] width 16 height 6
checkbox input "true"
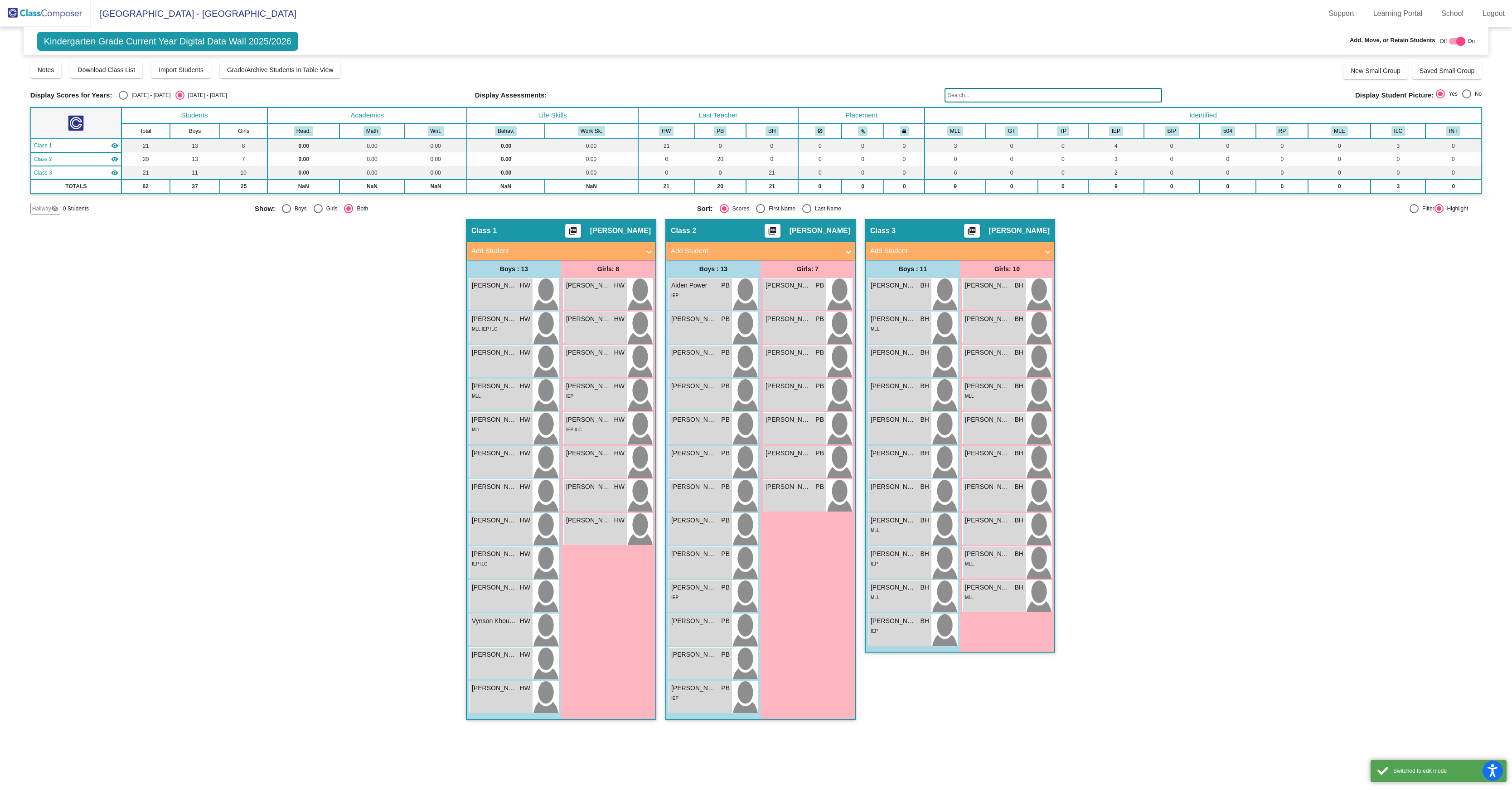
click at [51, 213] on span "Hallway" at bounding box center [42, 209] width 19 height 8
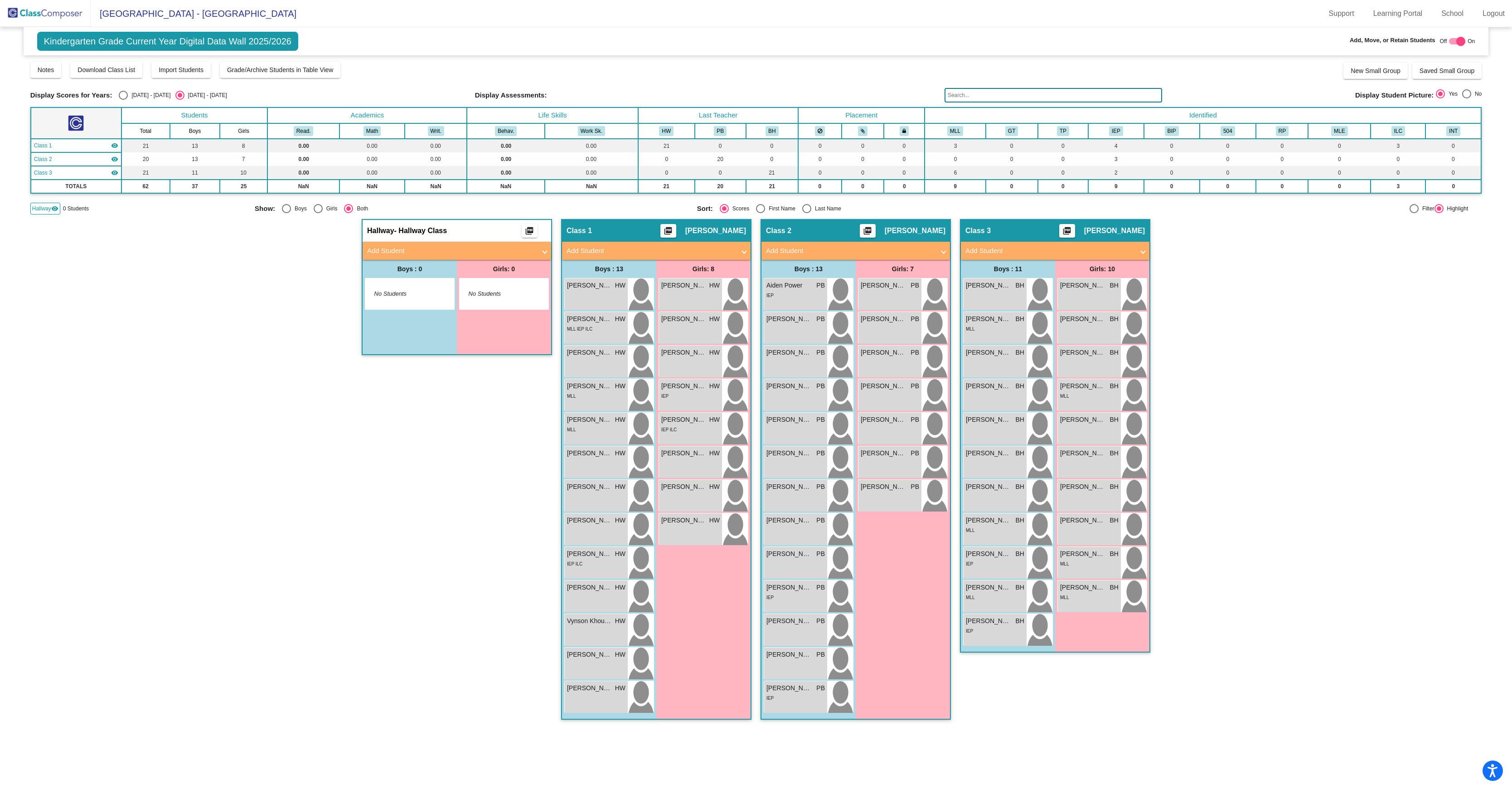
click at [498, 299] on span "No Students" at bounding box center [497, 293] width 57 height 9
click at [531, 239] on mat-icon "picture_as_pdf" at bounding box center [529, 233] width 11 height 13
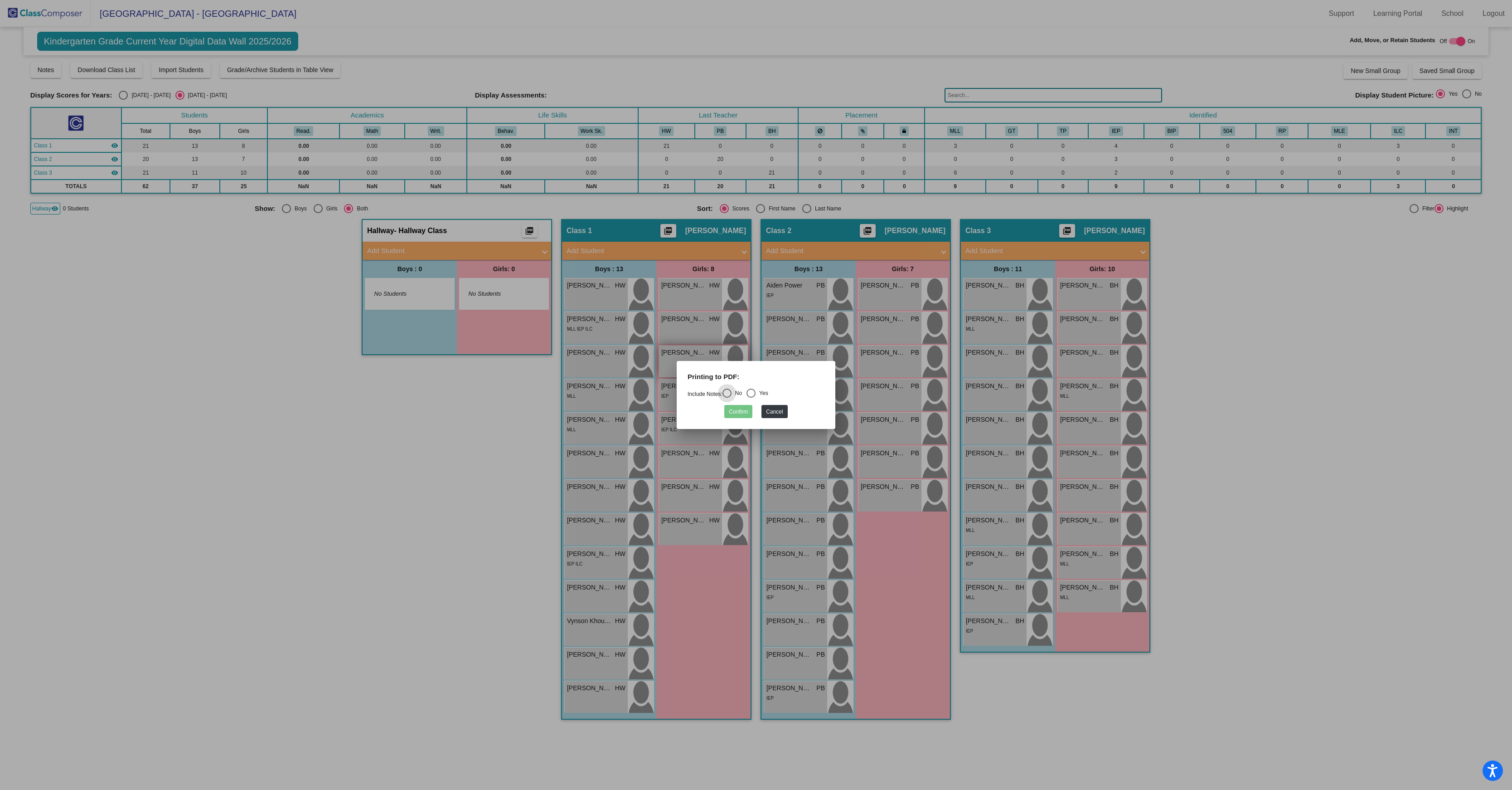
drag, startPoint x: 781, startPoint y: 417, endPoint x: 714, endPoint y: 400, distance: 69.1
click at [781, 417] on button "Cancel" at bounding box center [774, 411] width 26 height 13
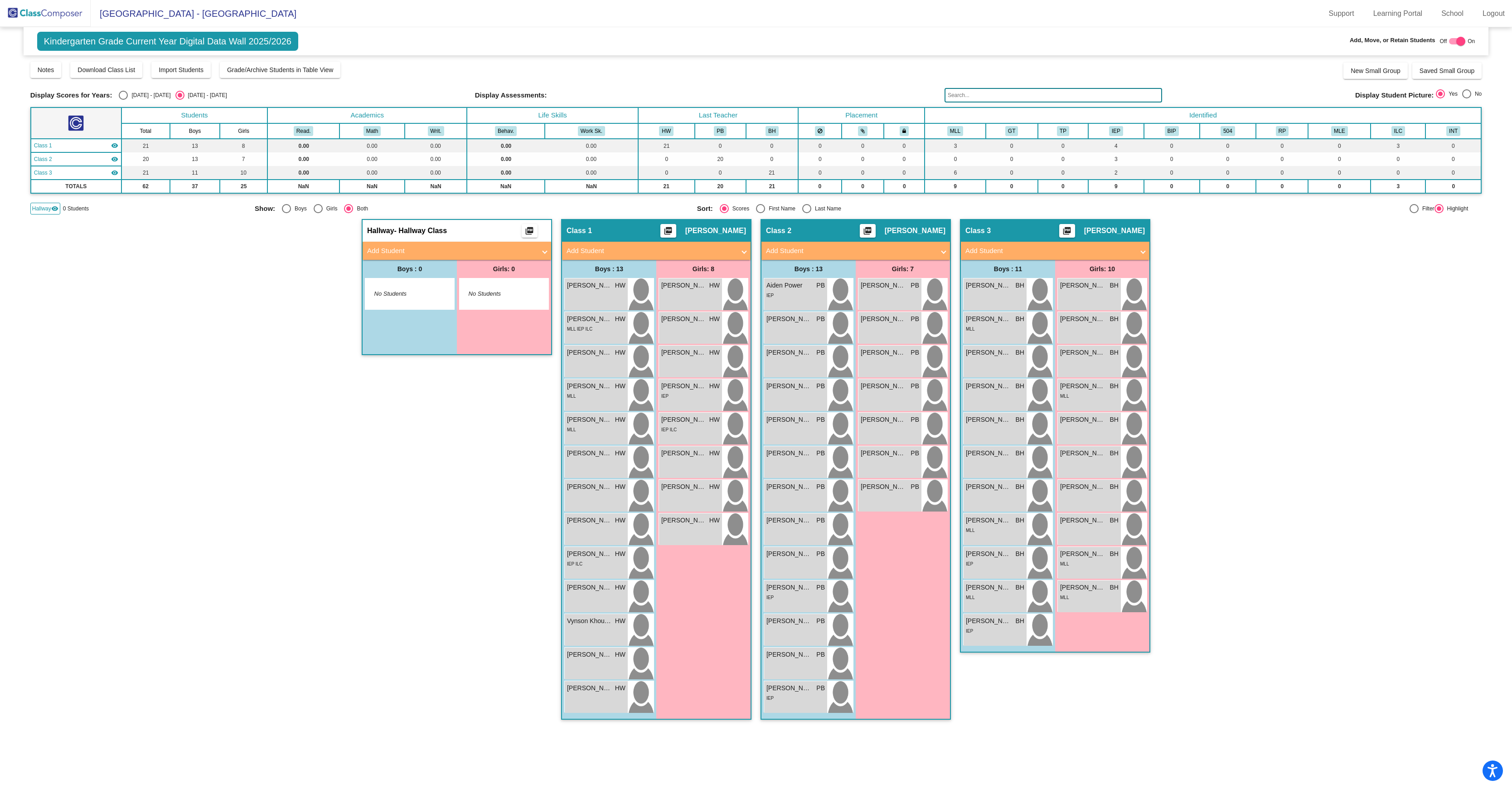
click at [445, 256] on mat-panel-title "Add Student" at bounding box center [452, 251] width 168 height 11
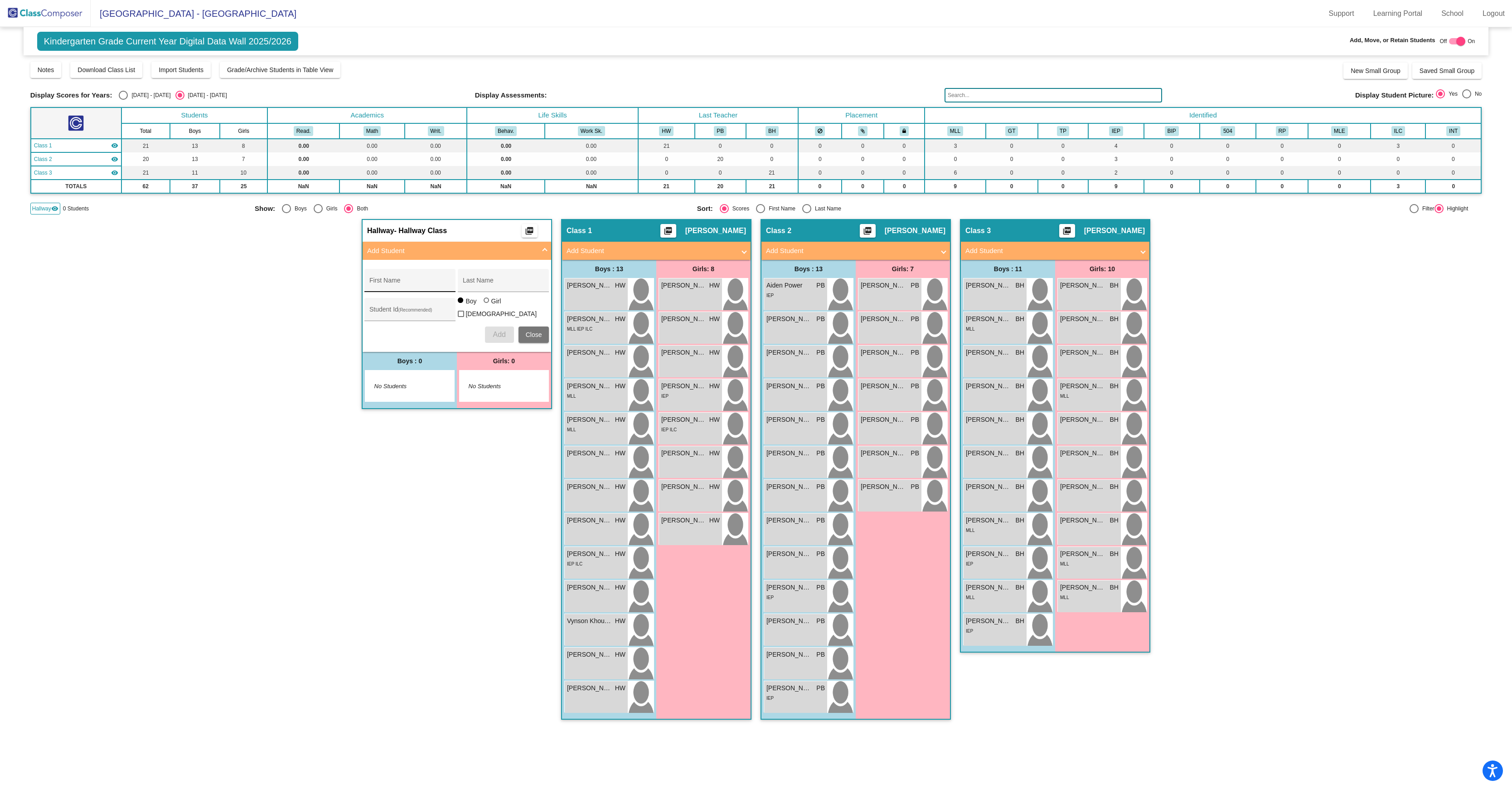
click at [405, 287] on input "First Name" at bounding box center [410, 284] width 82 height 7
type input "[PERSON_NAME]"
click at [514, 287] on input "Last Name" at bounding box center [503, 284] width 82 height 7
type input "[PERSON_NAME]"
click at [397, 316] on input "Student Id (Recommended)" at bounding box center [410, 313] width 82 height 7
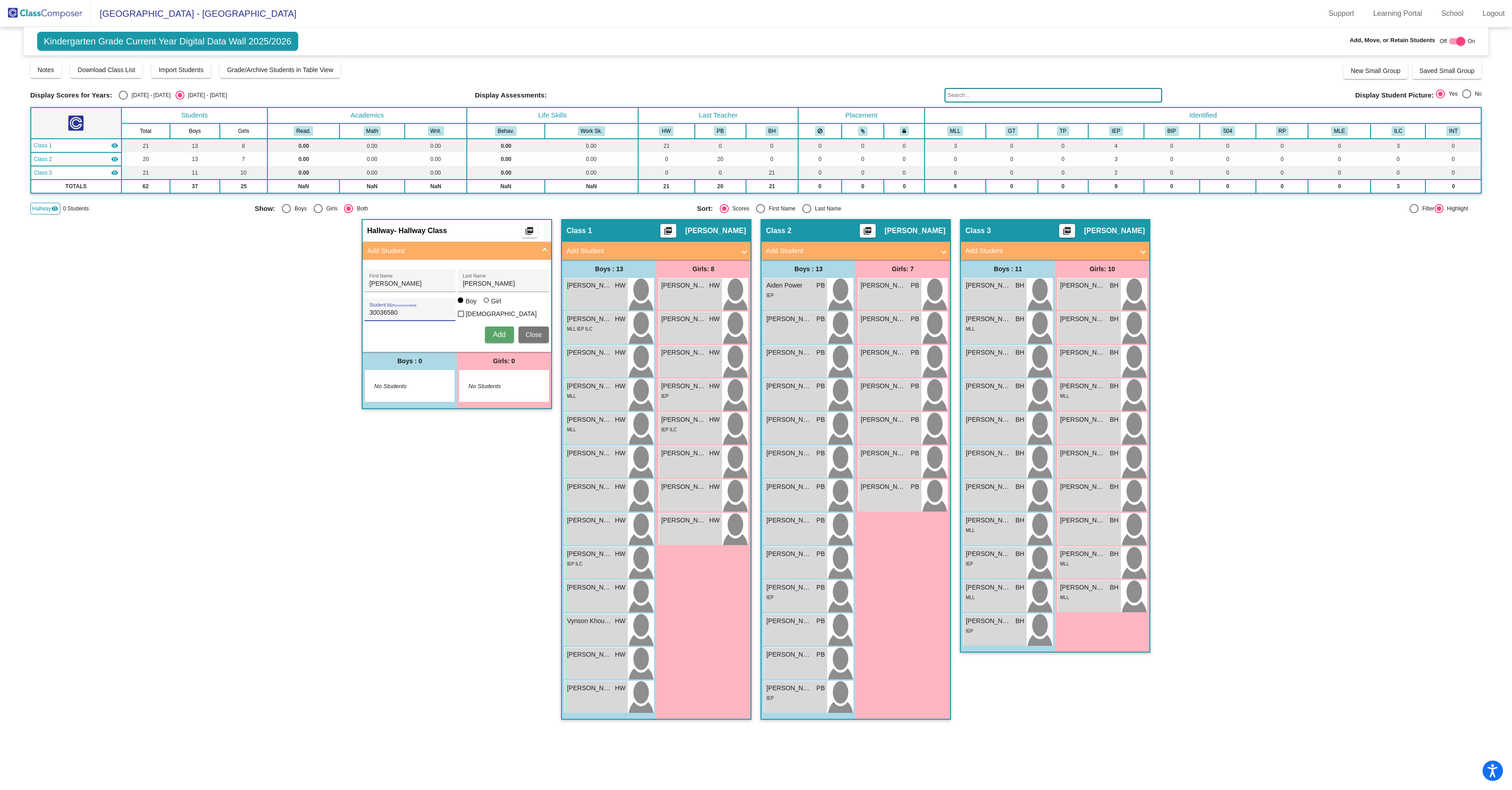
type input "30036580"
click at [489, 303] on div at bounding box center [486, 300] width 5 height 5
click at [488, 305] on input "Girl" at bounding box center [487, 305] width 1 height 1
radio input "true"
click at [495, 338] on span "Add" at bounding box center [499, 334] width 13 height 8
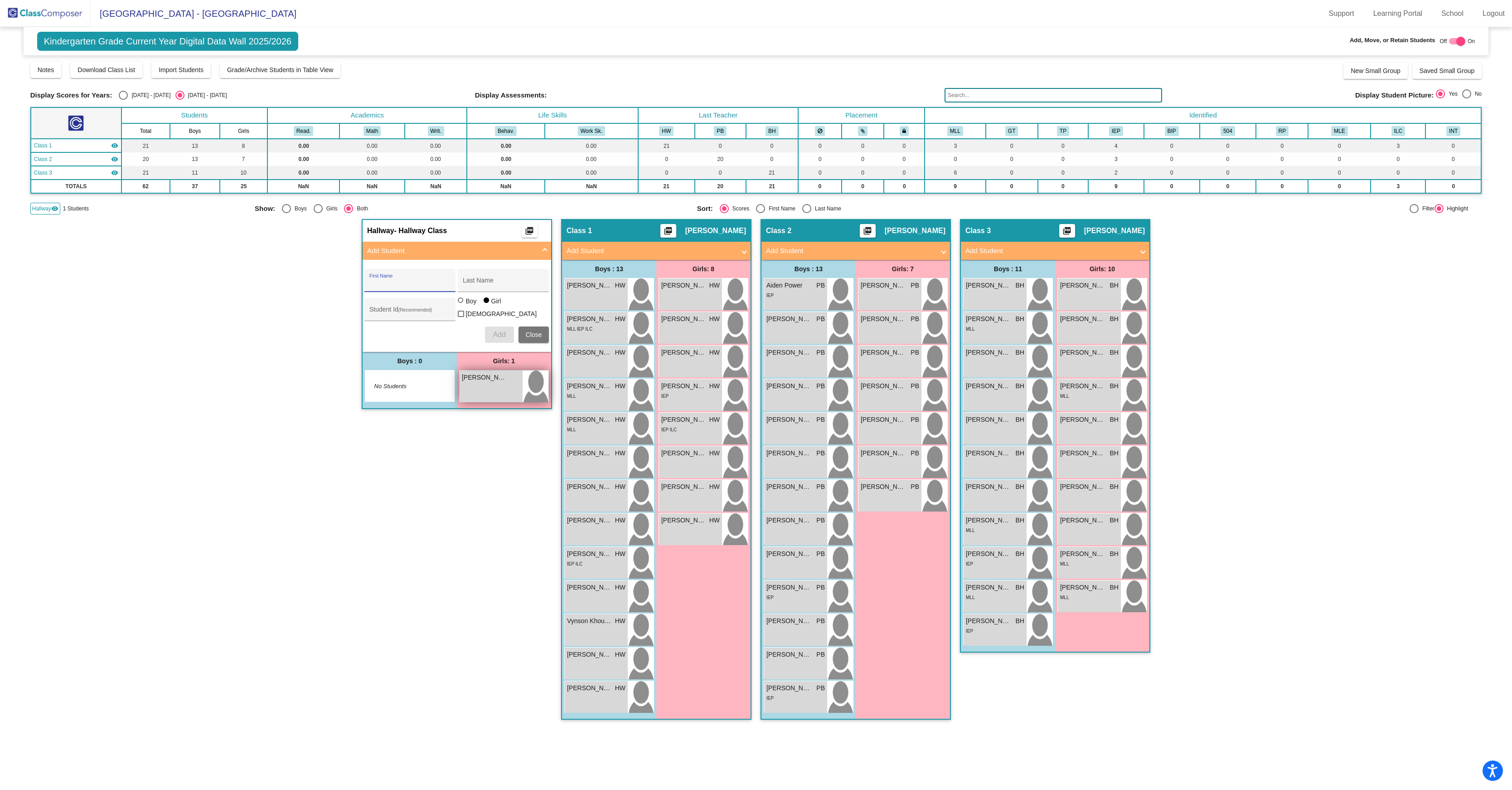
click at [484, 402] on div "Luna Santoya lock do_not_disturb_alt" at bounding box center [491, 386] width 63 height 32
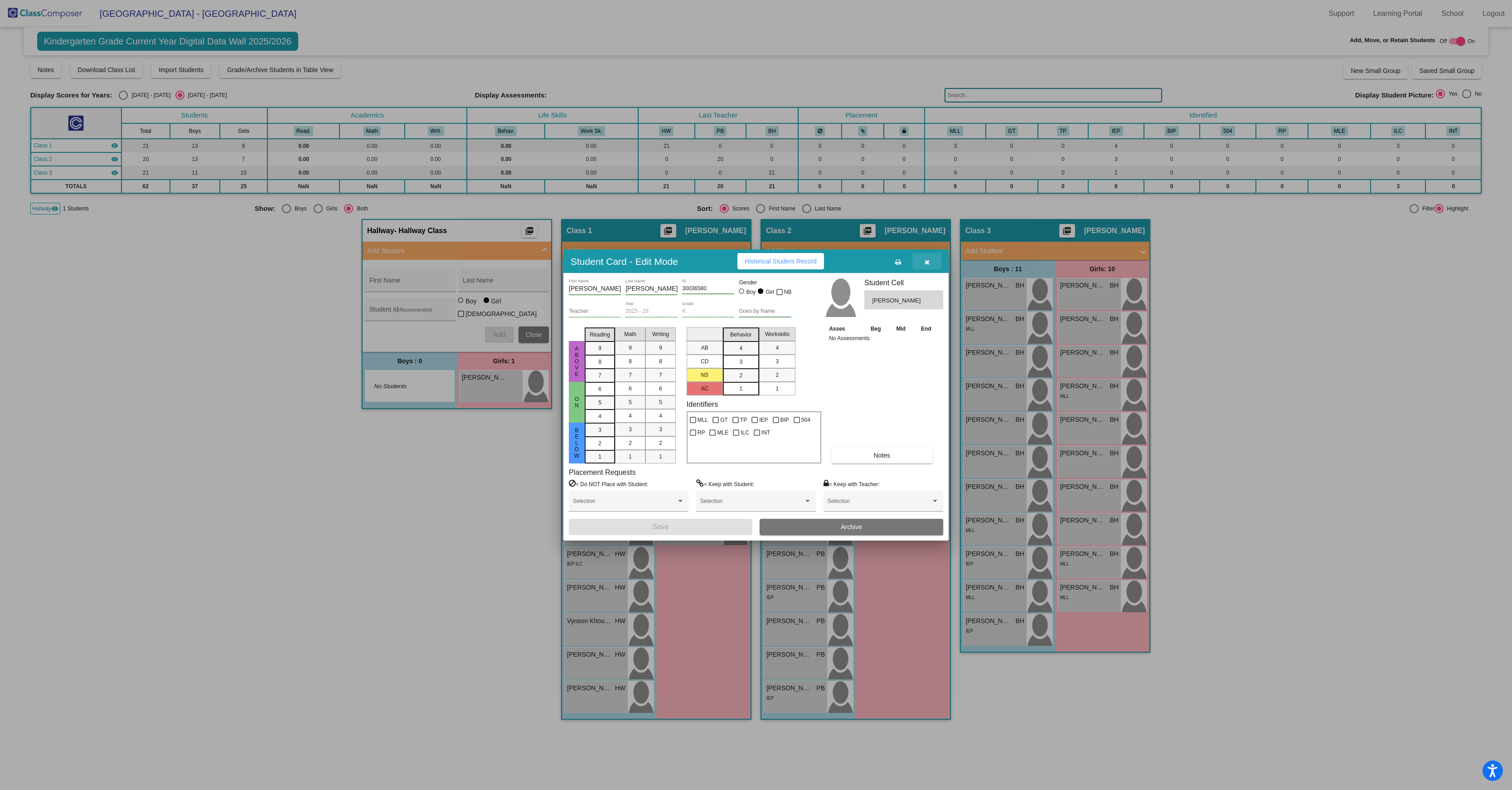
click at [931, 253] on button "button" at bounding box center [927, 262] width 29 height 16
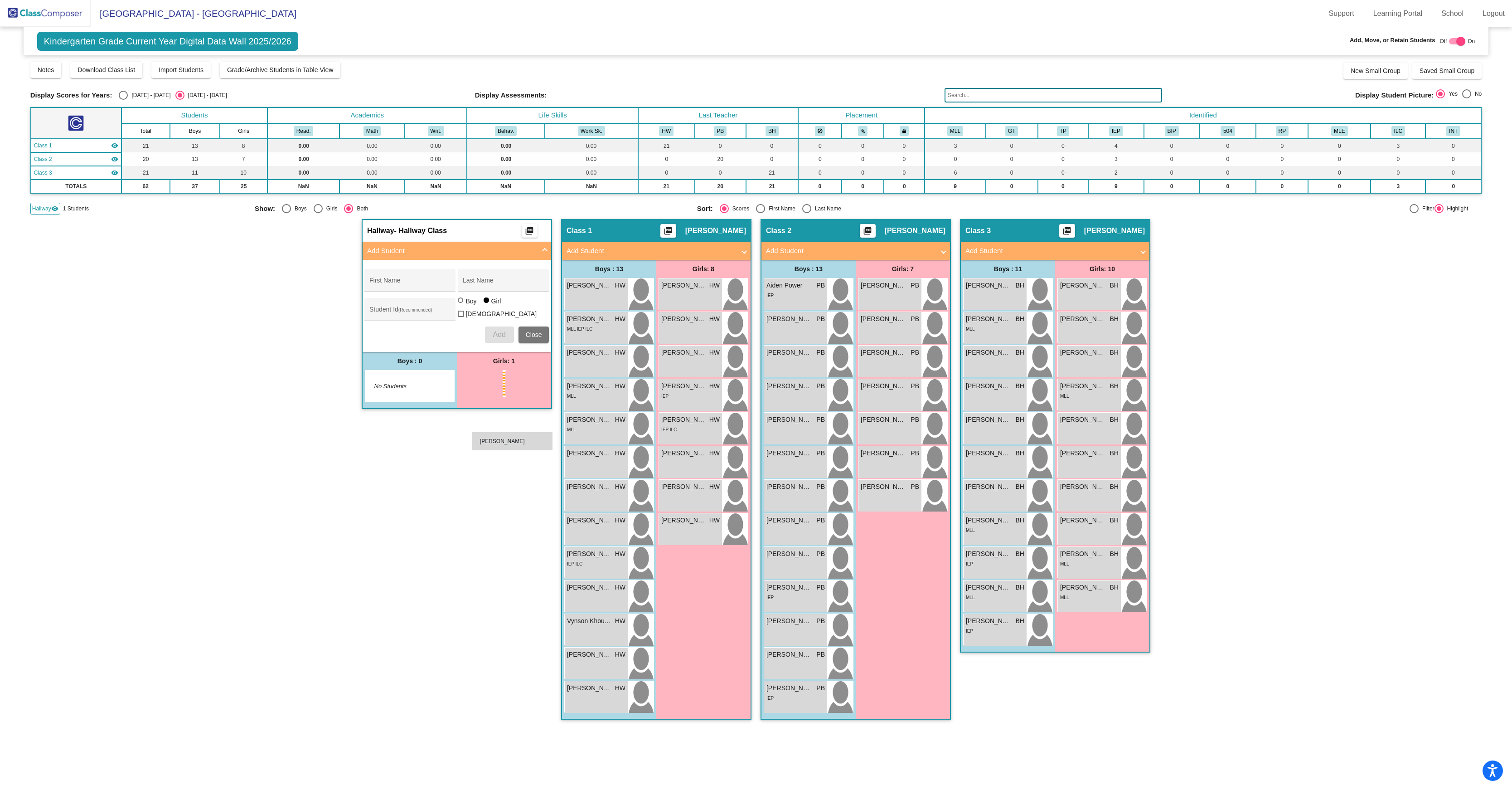
drag, startPoint x: 489, startPoint y: 427, endPoint x: 474, endPoint y: 428, distance: 15.0
drag, startPoint x: 485, startPoint y: 430, endPoint x: 877, endPoint y: 558, distance: 412.4
click at [44, 213] on span "Hallway" at bounding box center [42, 209] width 19 height 8
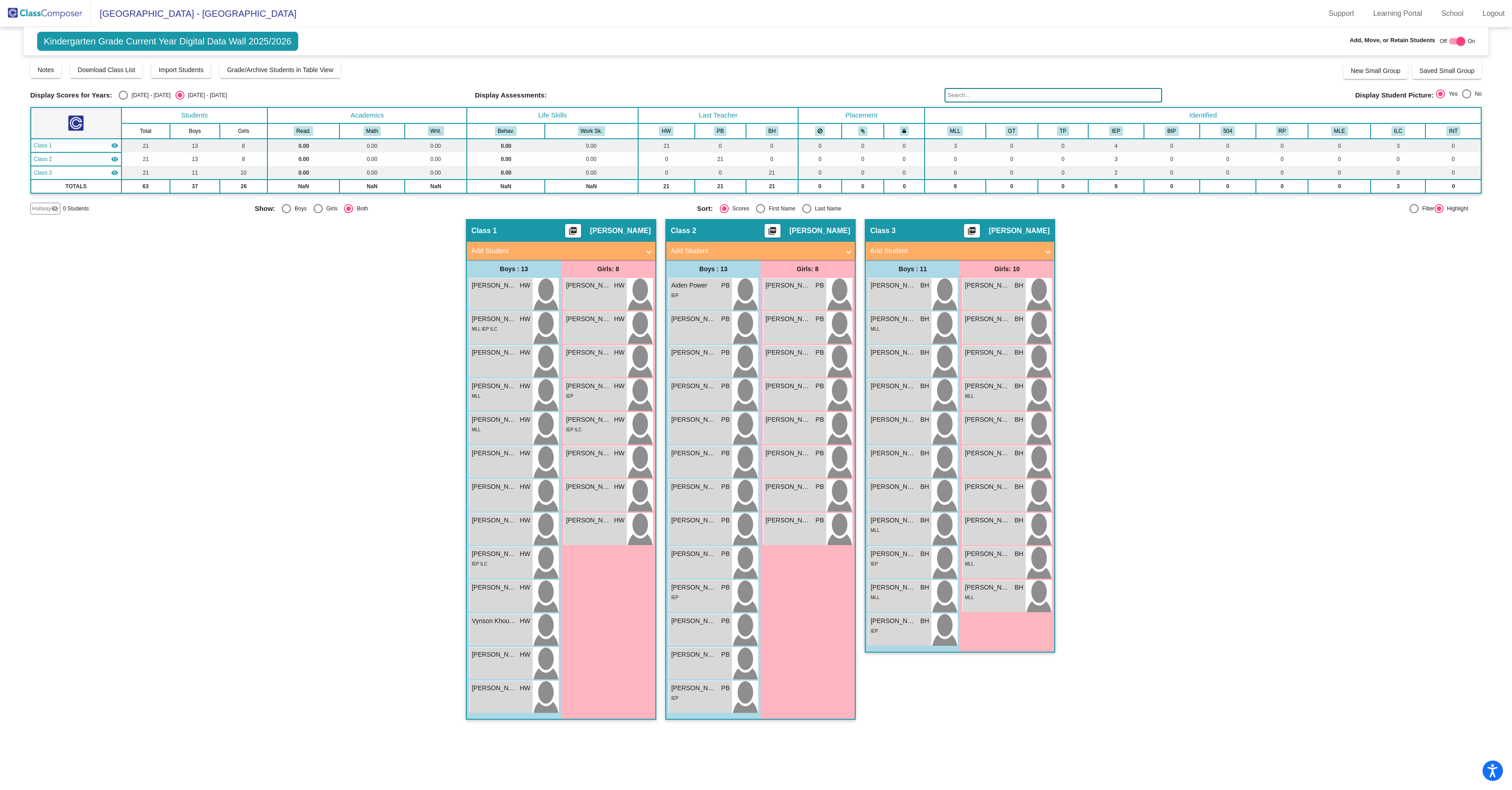
scroll to position [0, 0]
click at [1458, 44] on div at bounding box center [1461, 41] width 9 height 9
checkbox input "false"
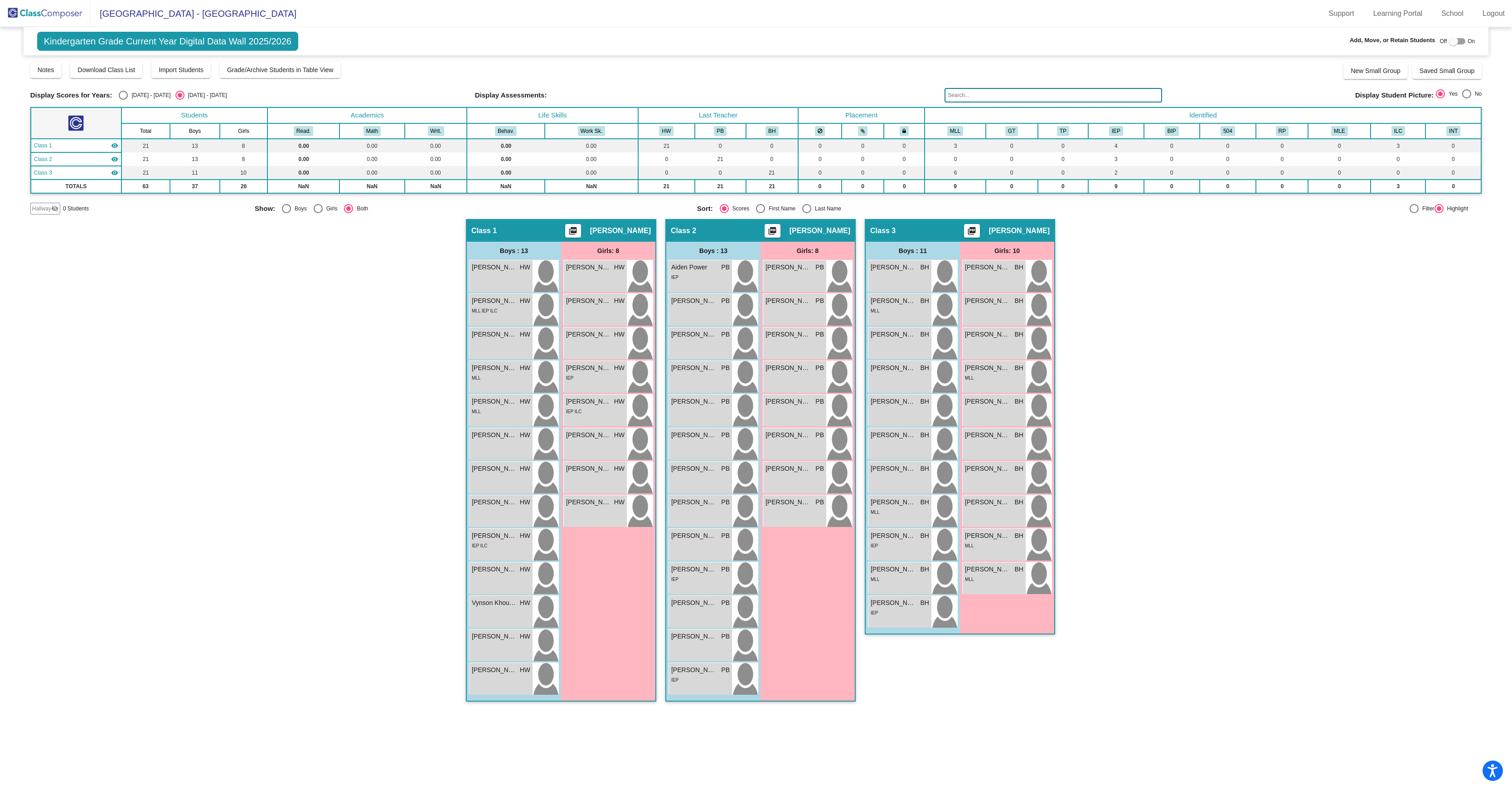
click at [1209, 375] on div "Hallway - Hallway Class picture_as_pdf Add Student First Name Last Name Student…" at bounding box center [757, 465] width 1452 height 492
click at [350, 320] on div "Hallway - Hallway Class picture_as_pdf Add Student First Name Last Name Student…" at bounding box center [757, 465] width 1452 height 492
click at [366, 409] on div "Hallway - Hallway Class picture_as_pdf Add Student First Name Last Name Student…" at bounding box center [757, 465] width 1452 height 492
click at [239, 385] on div "Hallway - Hallway Class picture_as_pdf Add Student First Name Last Name Student…" at bounding box center [757, 465] width 1452 height 492
